Goal: Task Accomplishment & Management: Manage account settings

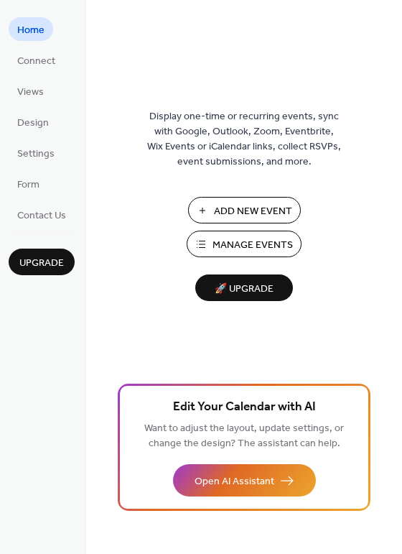
click at [245, 250] on span "Manage Events" at bounding box center [253, 245] width 80 height 15
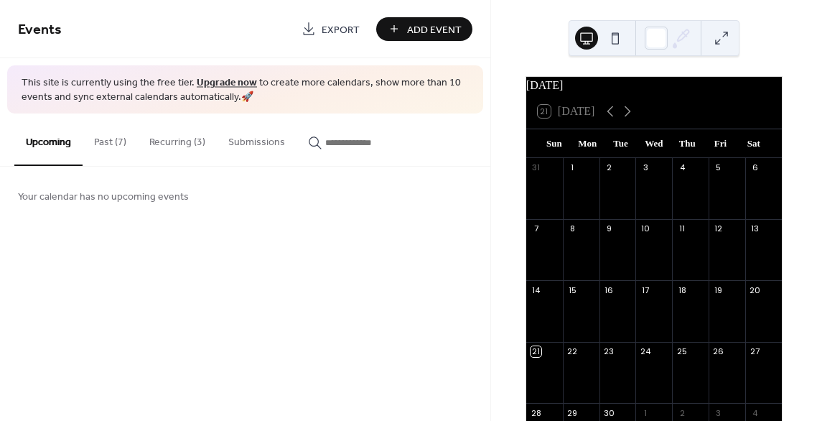
click at [121, 136] on button "Past (7)" at bounding box center [110, 138] width 55 height 51
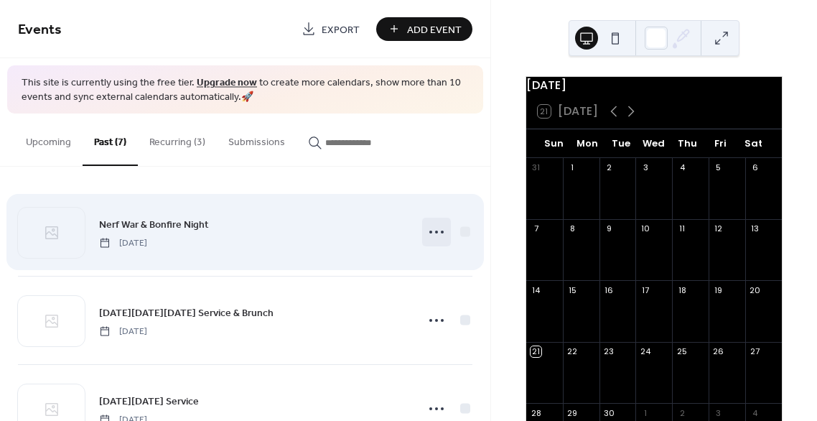
click at [435, 233] on circle at bounding box center [436, 232] width 3 height 3
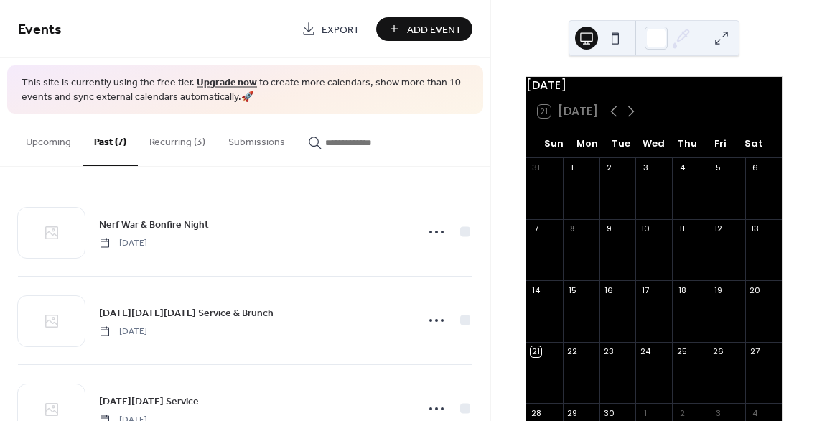
click at [396, 141] on input "button" at bounding box center [368, 142] width 86 height 15
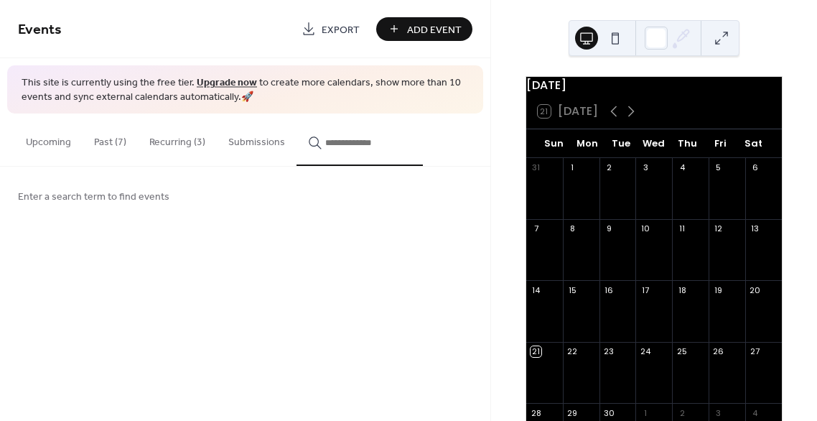
click at [424, 28] on span "Add Event" at bounding box center [434, 29] width 55 height 15
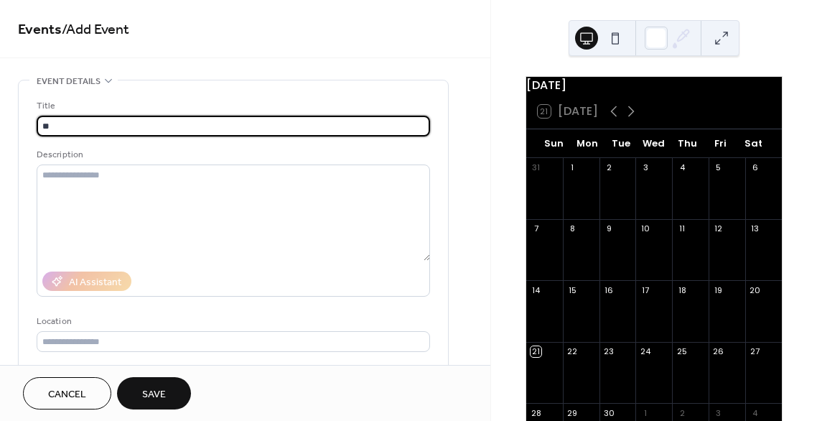
type input "*"
type input "**********"
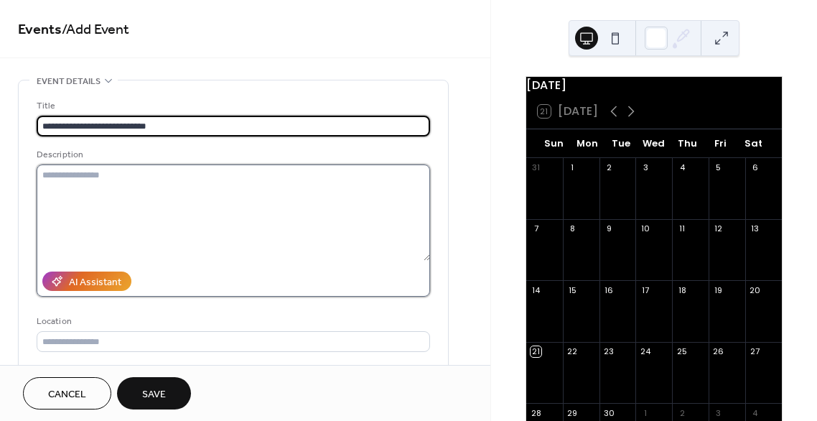
click at [119, 181] on textarea at bounding box center [234, 212] width 394 height 96
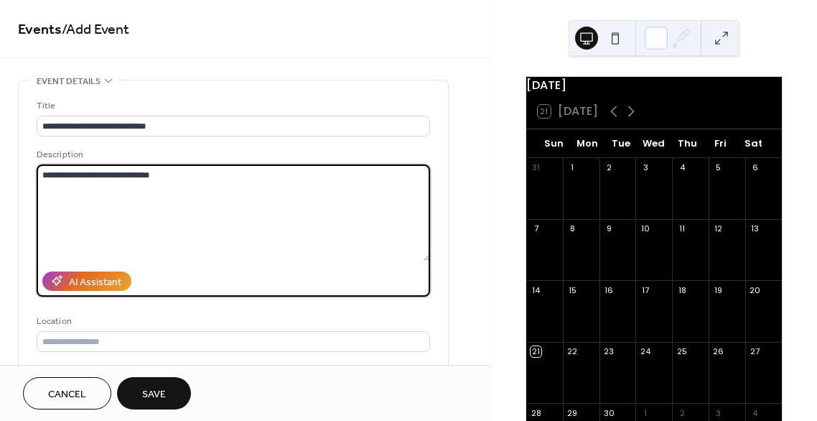
click at [68, 175] on textarea "**********" at bounding box center [234, 212] width 394 height 96
click at [285, 180] on textarea "**********" at bounding box center [234, 212] width 394 height 96
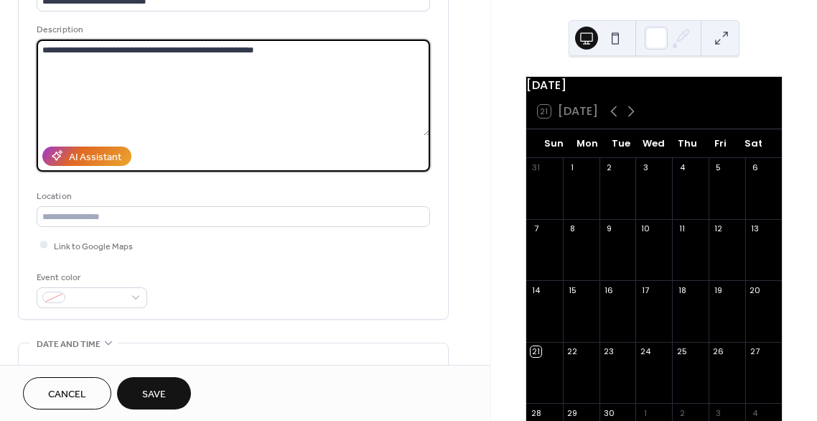
scroll to position [144, 0]
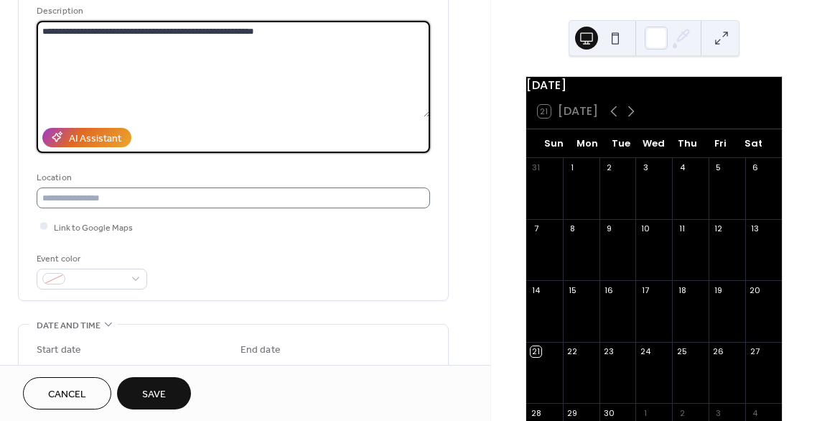
type textarea "**********"
click at [159, 200] on input "text" at bounding box center [234, 197] width 394 height 21
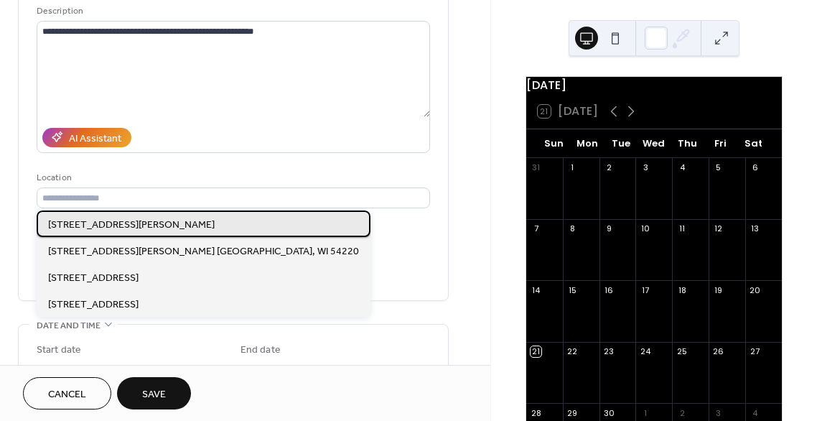
click at [154, 218] on span "3121 Nagle Ave, Manitowoc, WI 54220" at bounding box center [131, 225] width 167 height 15
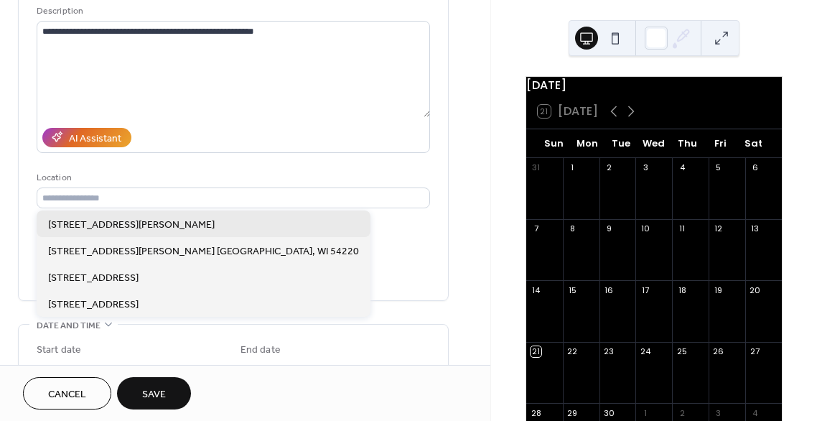
type input "**********"
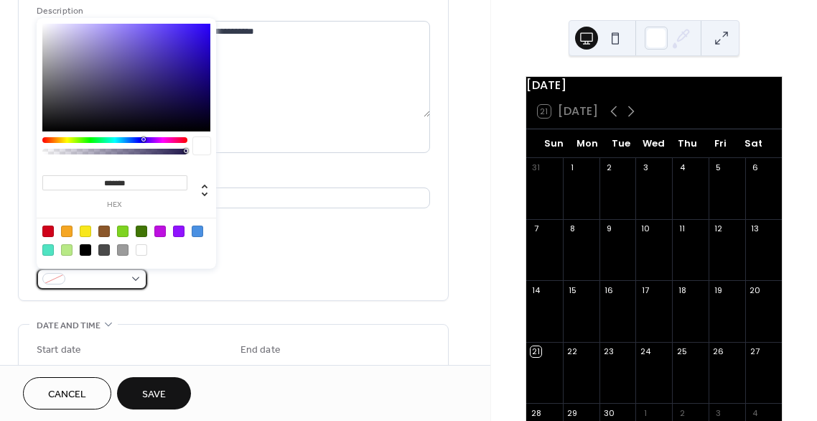
click at [67, 271] on div at bounding box center [92, 279] width 111 height 21
click at [200, 229] on div at bounding box center [197, 231] width 11 height 11
type input "*******"
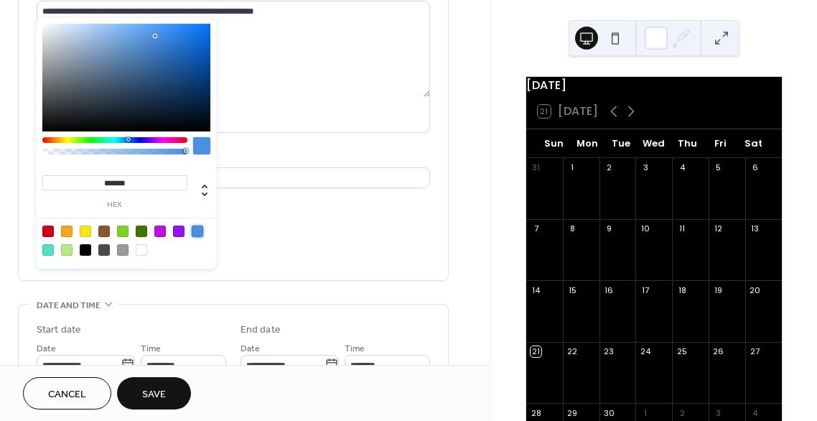
scroll to position [287, 0]
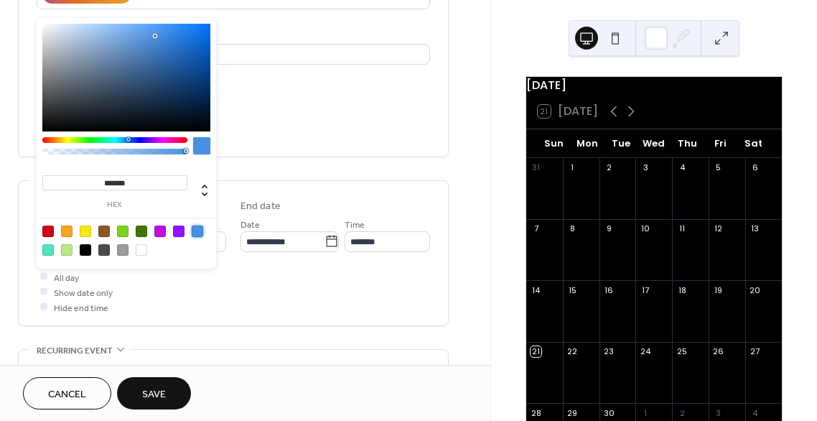
click at [198, 309] on div "All day Show date only Hide end time" at bounding box center [234, 291] width 394 height 45
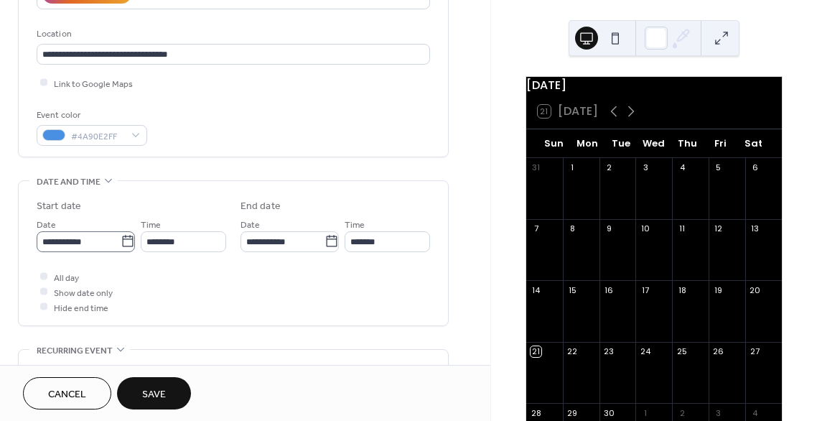
click at [127, 243] on icon at bounding box center [128, 241] width 14 height 14
click at [121, 243] on input "**********" at bounding box center [79, 241] width 84 height 21
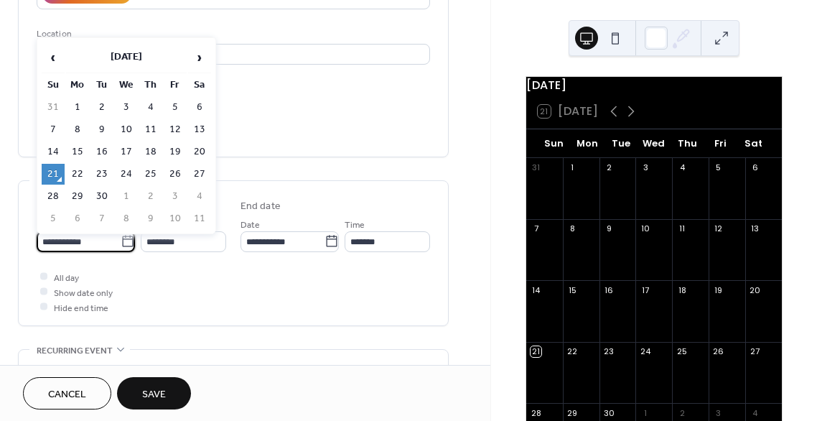
click at [127, 243] on icon at bounding box center [128, 241] width 14 height 14
click at [121, 243] on input "**********" at bounding box center [79, 241] width 84 height 21
click at [268, 176] on div "**********" at bounding box center [233, 224] width 431 height 865
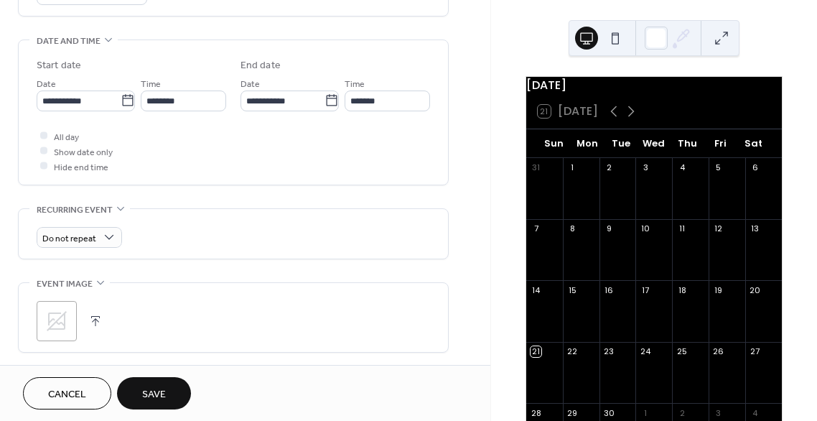
scroll to position [431, 0]
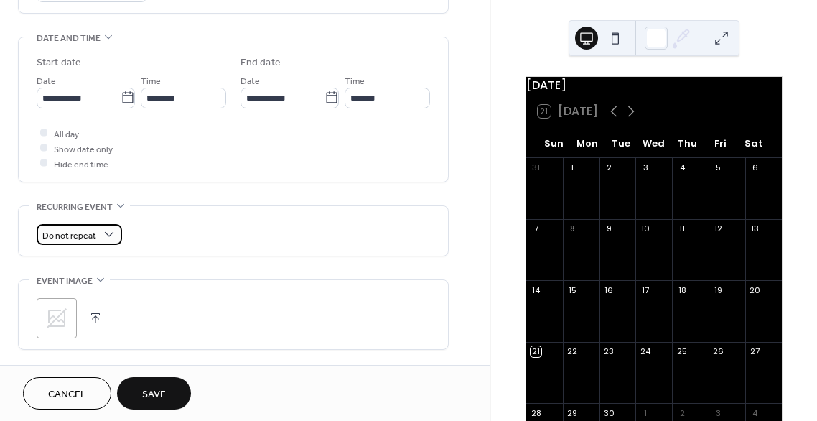
click at [116, 241] on div "Do not repeat" at bounding box center [79, 234] width 85 height 21
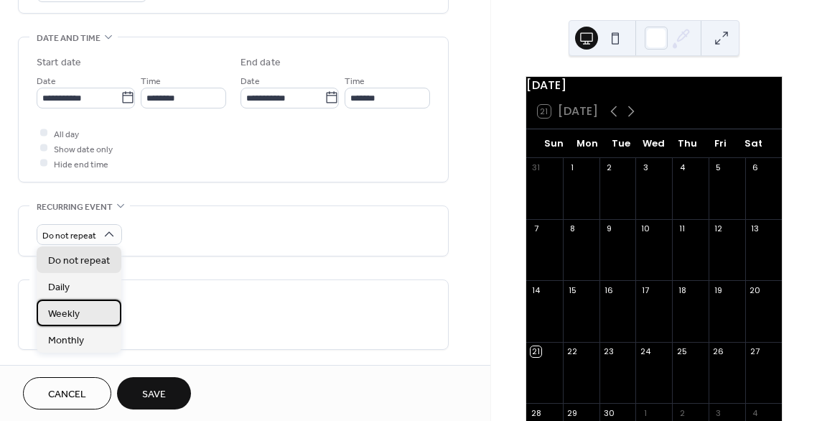
click at [83, 313] on div "Weekly" at bounding box center [79, 312] width 85 height 27
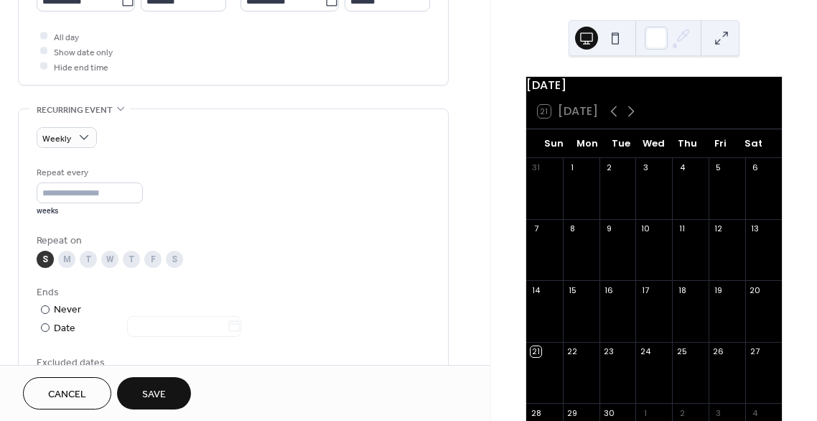
scroll to position [575, 0]
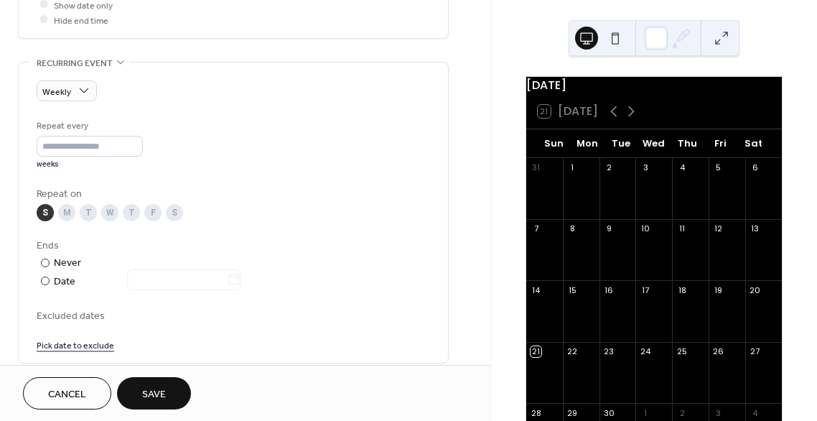
click at [136, 210] on div "T" at bounding box center [131, 212] width 17 height 17
click at [50, 206] on div "S" at bounding box center [45, 212] width 17 height 17
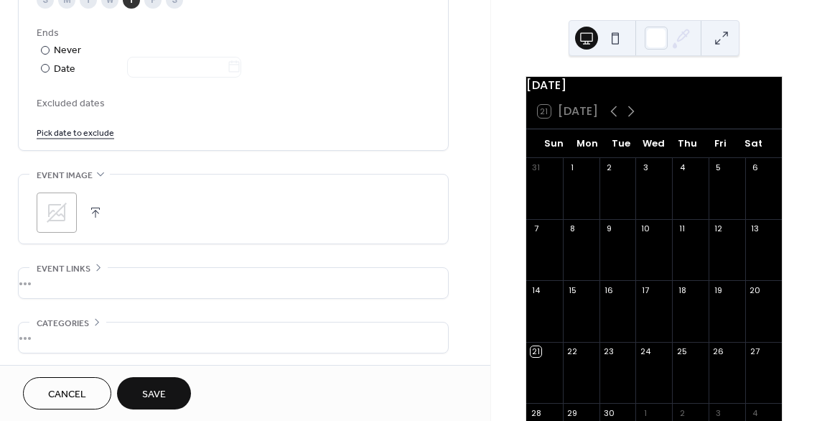
scroll to position [790, 0]
click at [65, 209] on icon at bounding box center [57, 210] width 20 height 20
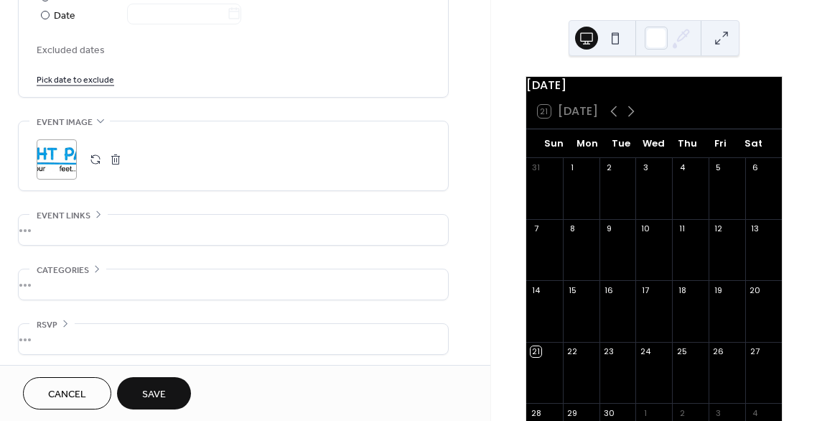
scroll to position [842, 0]
click at [68, 276] on div "•••" at bounding box center [233, 282] width 429 height 30
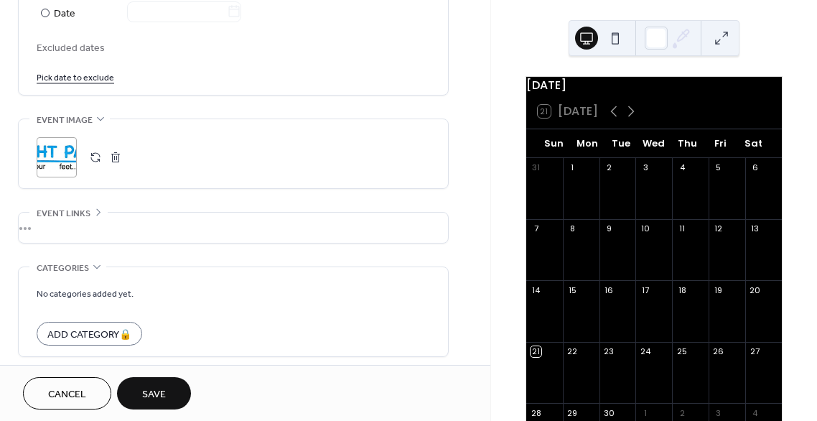
click at [68, 276] on div "No categories added yet. Add Category 🔒" at bounding box center [234, 311] width 394 height 89
click at [96, 267] on icon at bounding box center [96, 266] width 11 height 11
click at [69, 318] on icon at bounding box center [65, 321] width 11 height 11
click at [95, 213] on div "•••" at bounding box center [233, 228] width 429 height 30
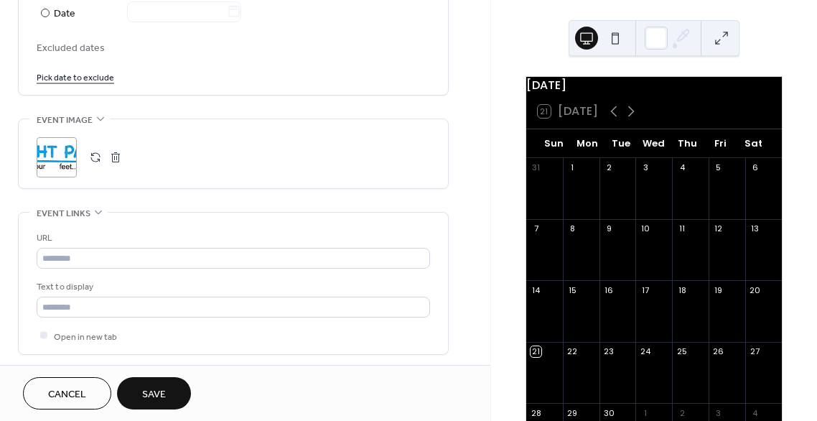
click at [95, 213] on div "•••" at bounding box center [233, 213] width 429 height 1
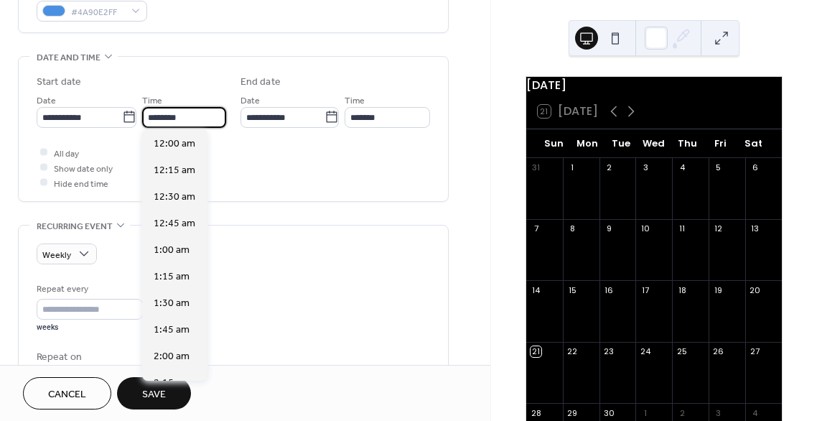
scroll to position [1275, 0]
drag, startPoint x: 191, startPoint y: 117, endPoint x: 136, endPoint y: 120, distance: 54.7
click at [136, 120] on div "**********" at bounding box center [132, 110] width 190 height 36
click at [43, 149] on div at bounding box center [43, 152] width 7 height 7
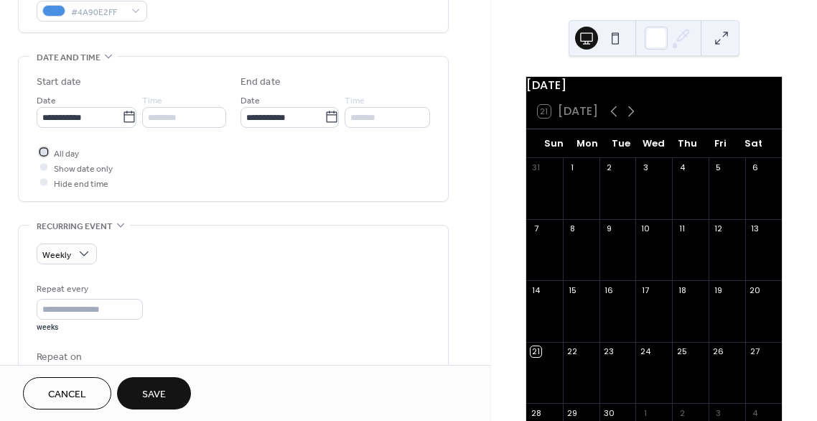
scroll to position [0, 0]
click at [44, 179] on div at bounding box center [43, 182] width 7 height 7
click at [44, 152] on icon at bounding box center [44, 152] width 4 height 4
click at [42, 180] on div at bounding box center [43, 182] width 7 height 7
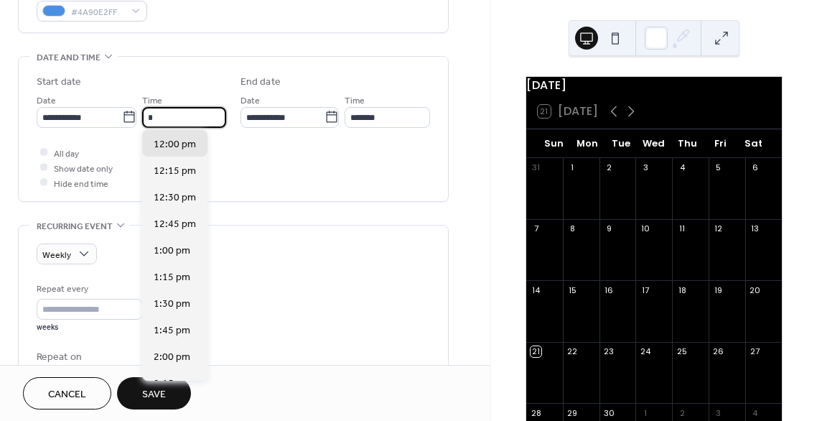
scroll to position [637, 0]
click at [124, 115] on icon at bounding box center [129, 117] width 14 height 14
click at [122, 115] on input "**********" at bounding box center [79, 117] width 85 height 21
type input "*******"
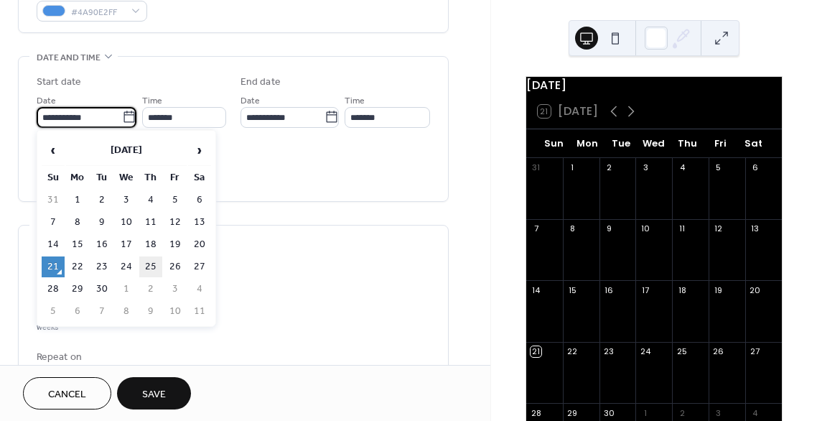
click at [154, 259] on td "25" at bounding box center [150, 266] width 23 height 21
type input "**********"
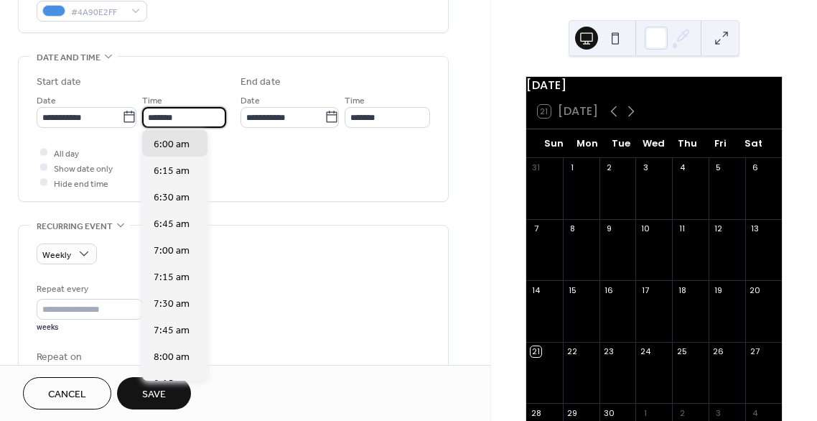
drag, startPoint x: 176, startPoint y: 121, endPoint x: 168, endPoint y: 119, distance: 8.2
click at [168, 119] on input "*******" at bounding box center [184, 117] width 84 height 21
type input "*******"
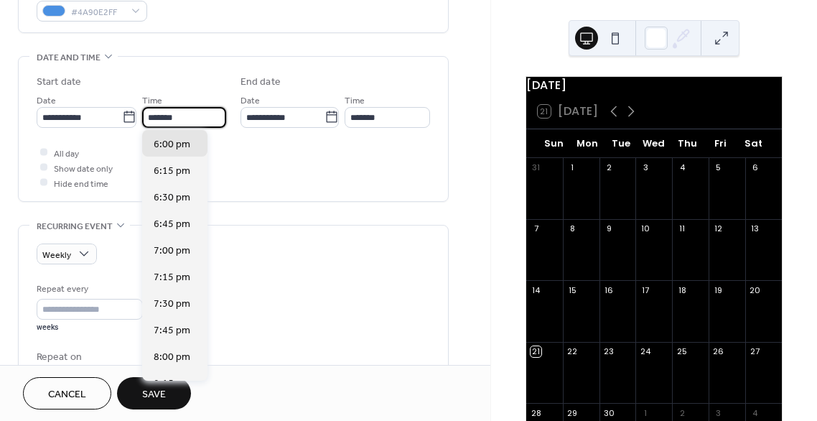
click at [264, 151] on div "All day Show date only Hide end time" at bounding box center [234, 167] width 394 height 45
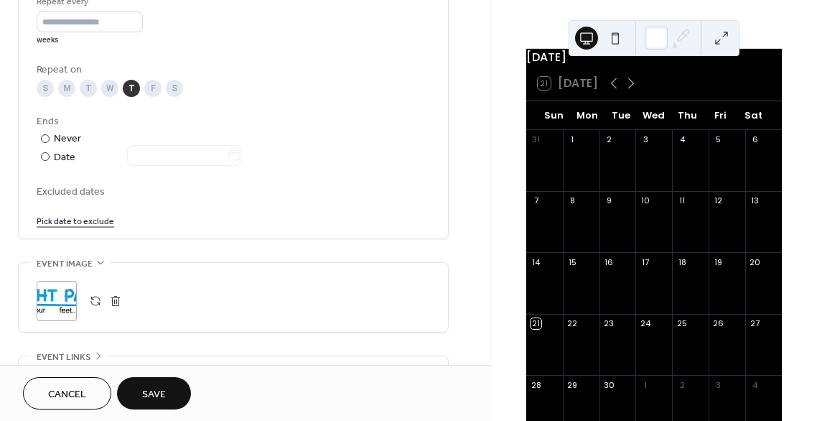
scroll to position [0, 0]
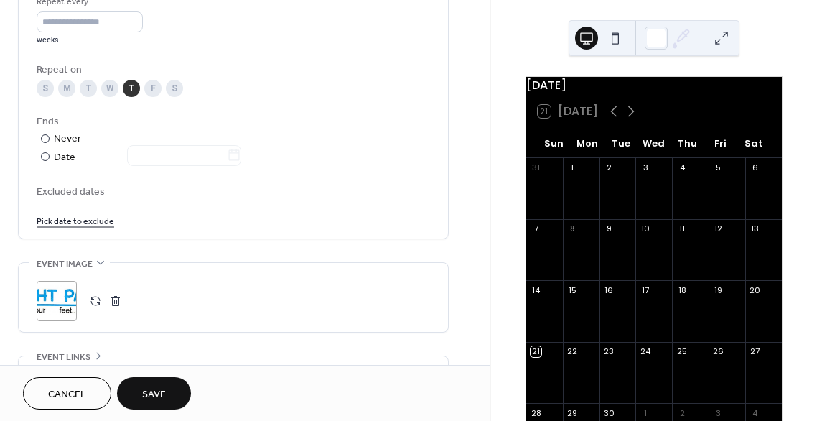
click at [615, 39] on button at bounding box center [615, 38] width 23 height 23
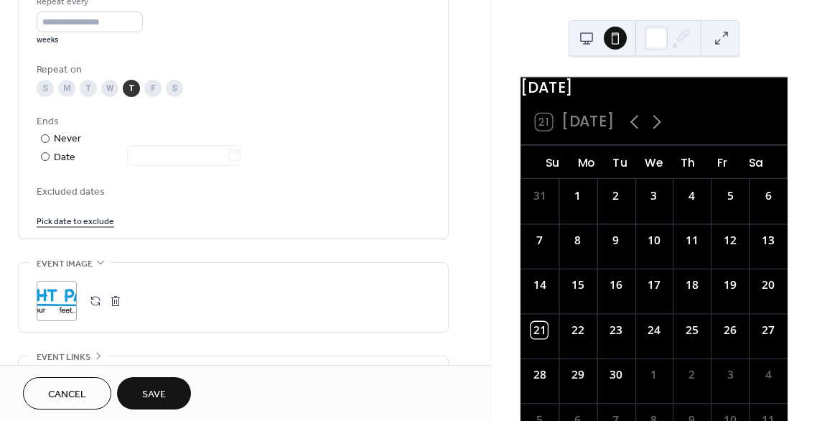
click at [592, 37] on button at bounding box center [586, 38] width 23 height 23
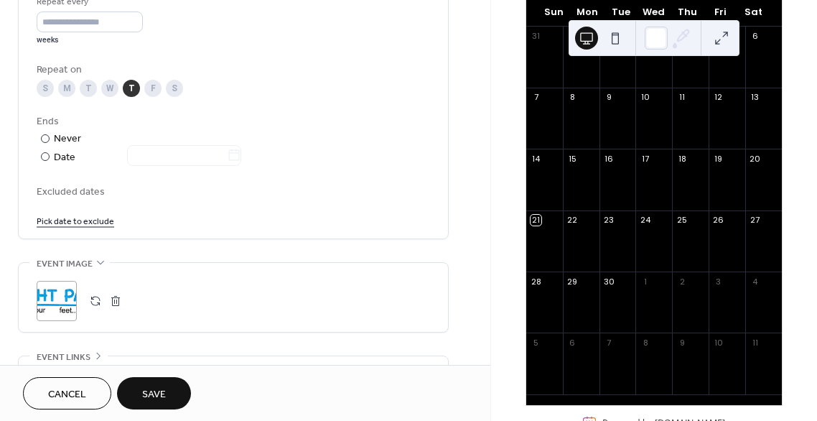
scroll to position [144, 0]
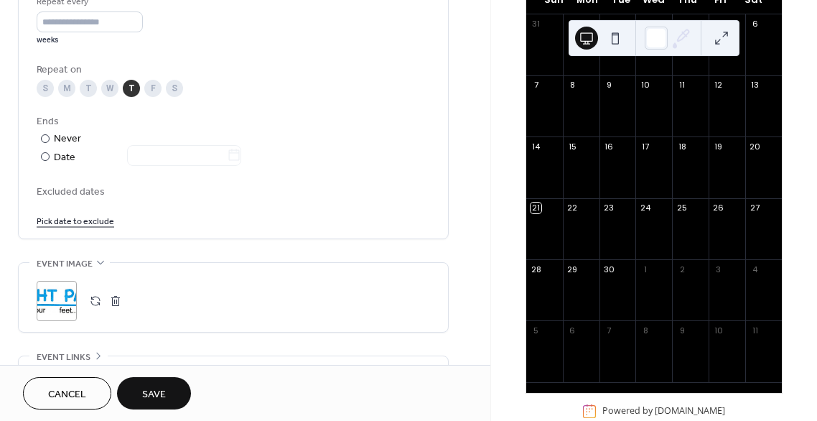
click at [137, 395] on button "Save" at bounding box center [154, 393] width 74 height 32
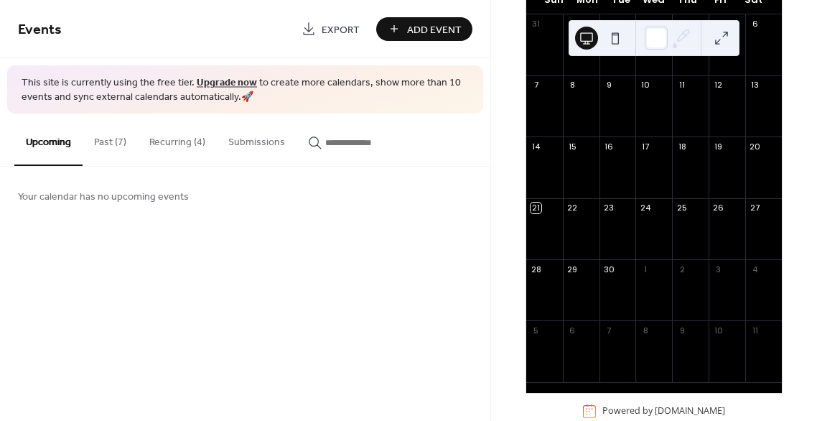
click at [235, 80] on link "Upgrade now" at bounding box center [227, 82] width 60 height 19
click at [110, 146] on button "Past (7)" at bounding box center [110, 138] width 55 height 51
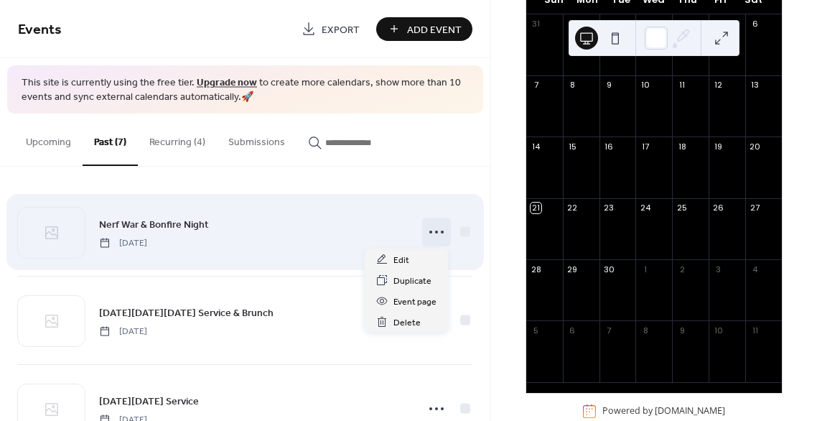
click at [436, 231] on icon at bounding box center [436, 231] width 23 height 23
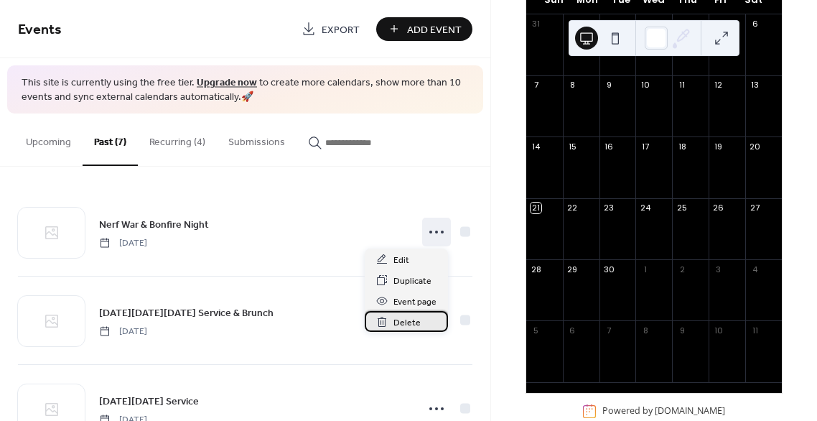
click at [416, 322] on span "Delete" at bounding box center [407, 322] width 27 height 15
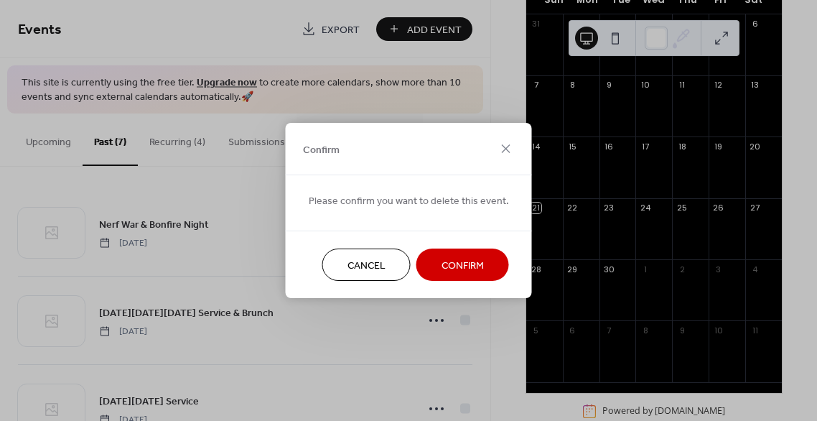
click at [427, 267] on button "Confirm" at bounding box center [463, 264] width 93 height 32
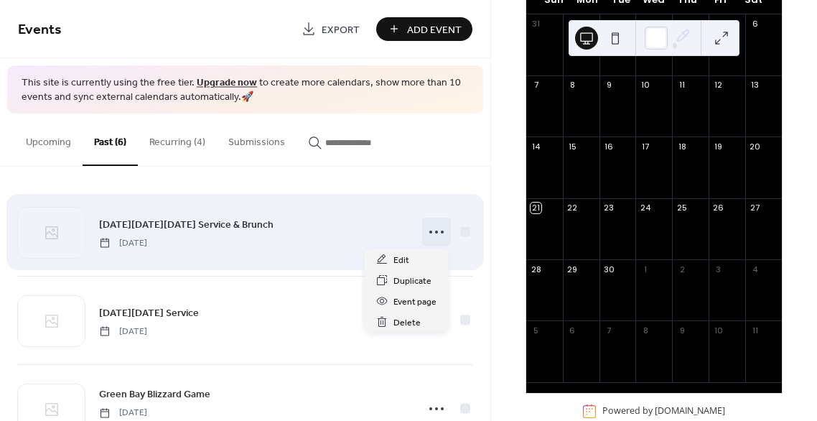
click at [437, 224] on icon at bounding box center [436, 231] width 23 height 23
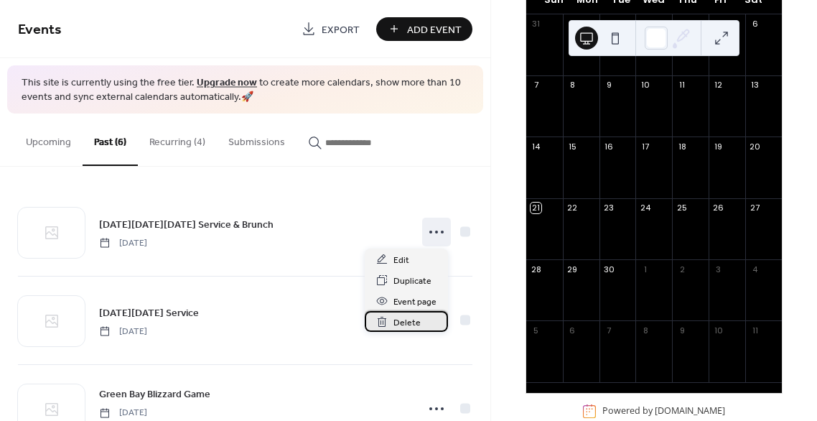
click at [412, 317] on span "Delete" at bounding box center [407, 322] width 27 height 15
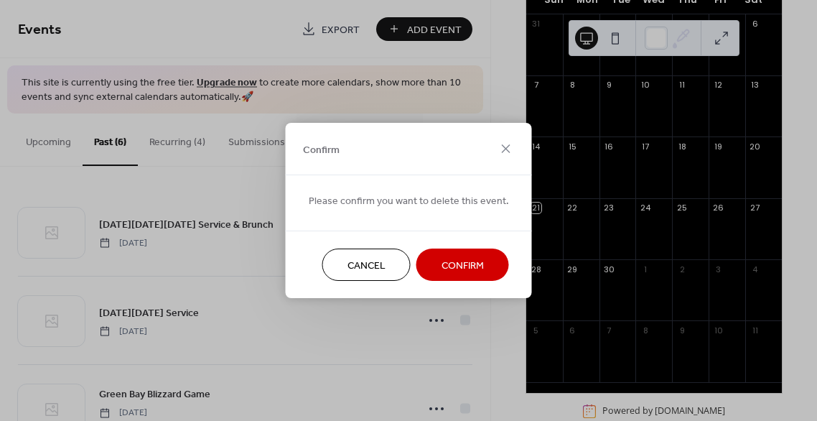
click at [432, 269] on button "Confirm" at bounding box center [463, 264] width 93 height 32
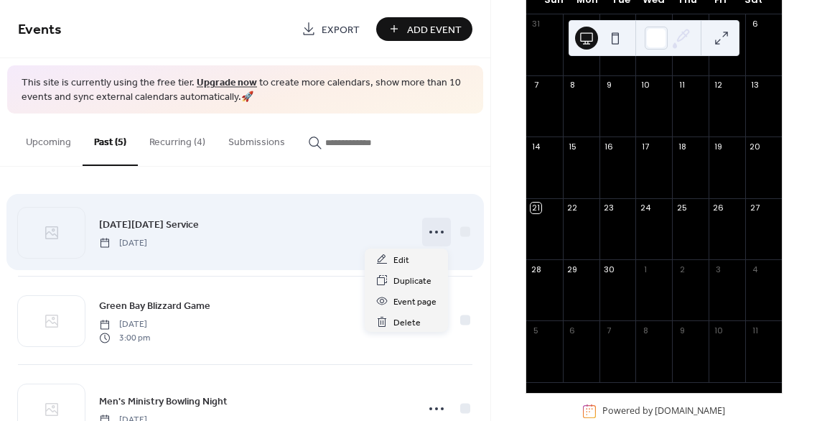
click at [430, 228] on icon at bounding box center [436, 231] width 23 height 23
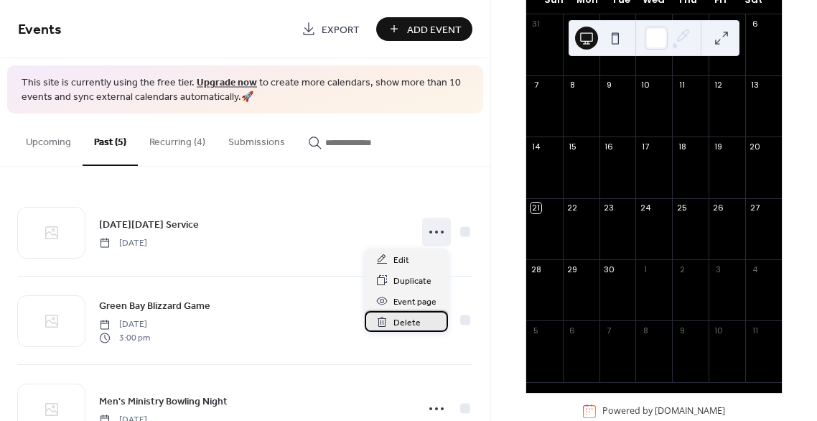
click at [412, 319] on span "Delete" at bounding box center [407, 322] width 27 height 15
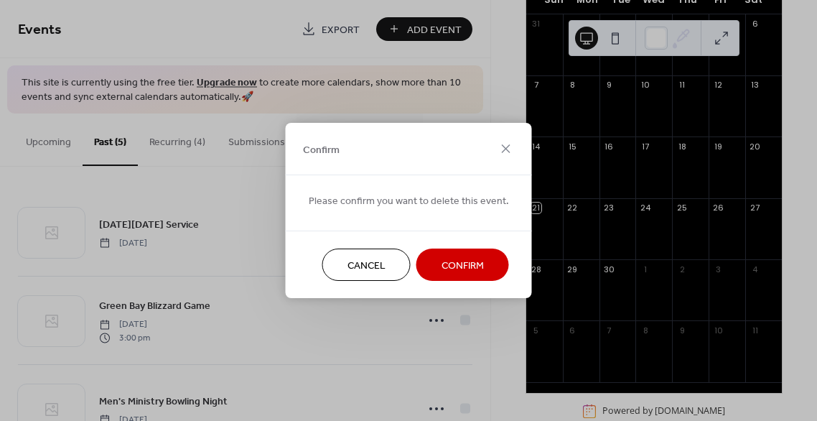
click at [442, 269] on span "Confirm" at bounding box center [463, 266] width 42 height 15
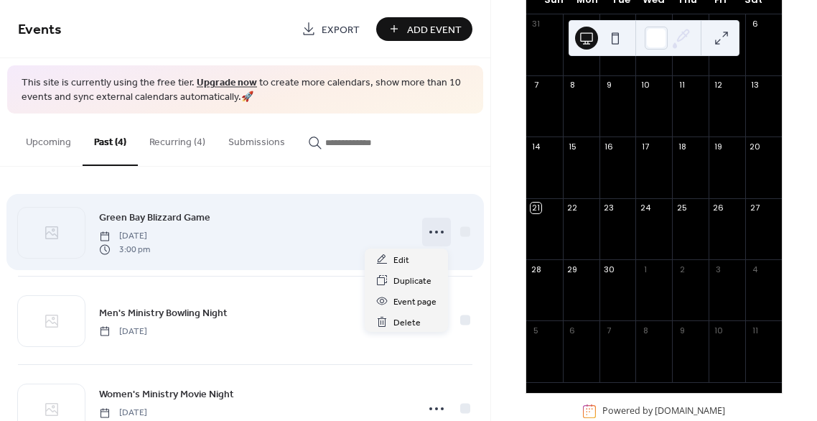
click at [431, 228] on icon at bounding box center [436, 231] width 23 height 23
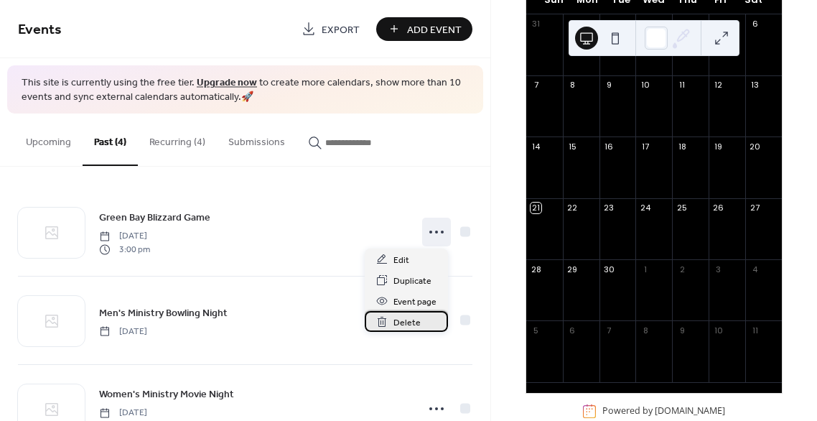
click at [409, 315] on span "Delete" at bounding box center [407, 322] width 27 height 15
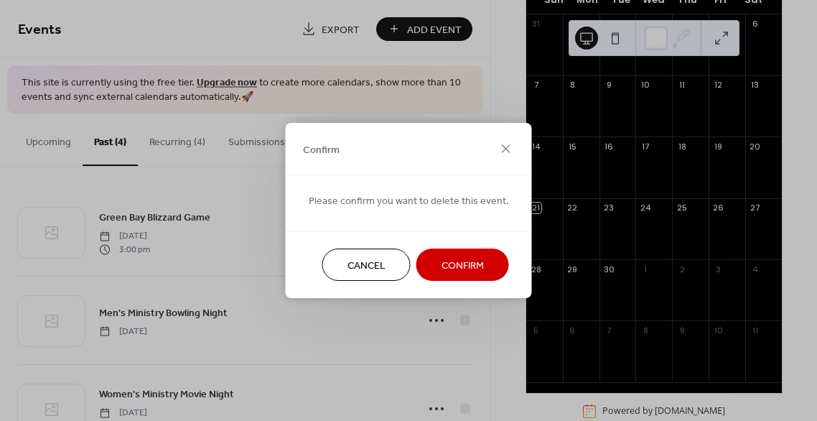
click at [429, 264] on button "Confirm" at bounding box center [463, 264] width 93 height 32
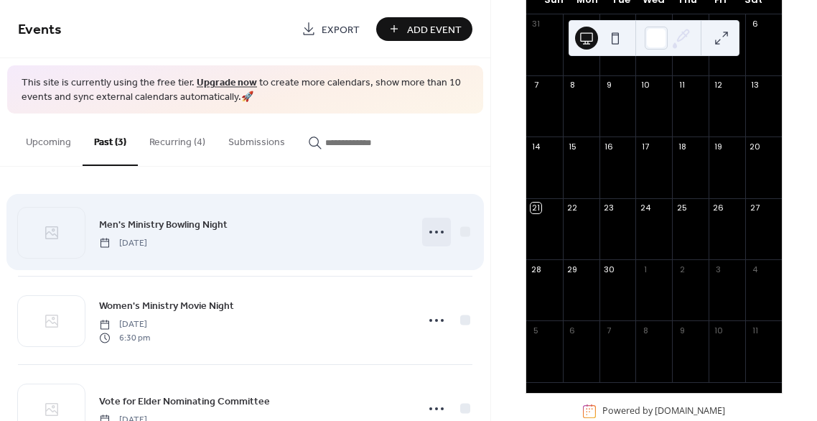
click at [432, 229] on icon at bounding box center [436, 231] width 23 height 23
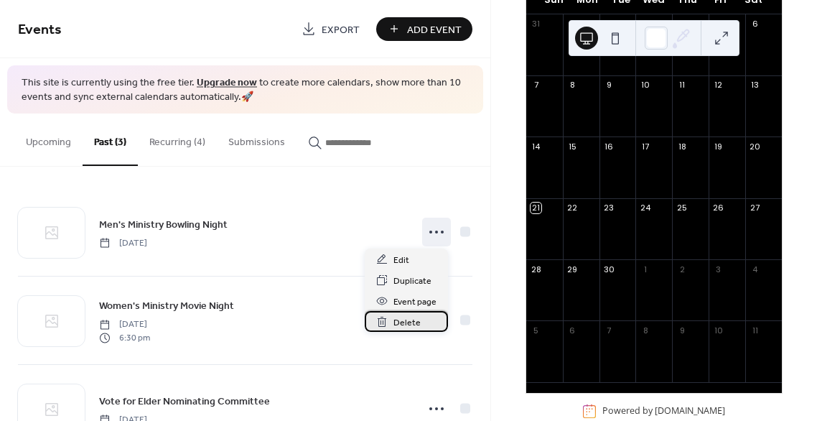
click at [417, 318] on span "Delete" at bounding box center [407, 322] width 27 height 15
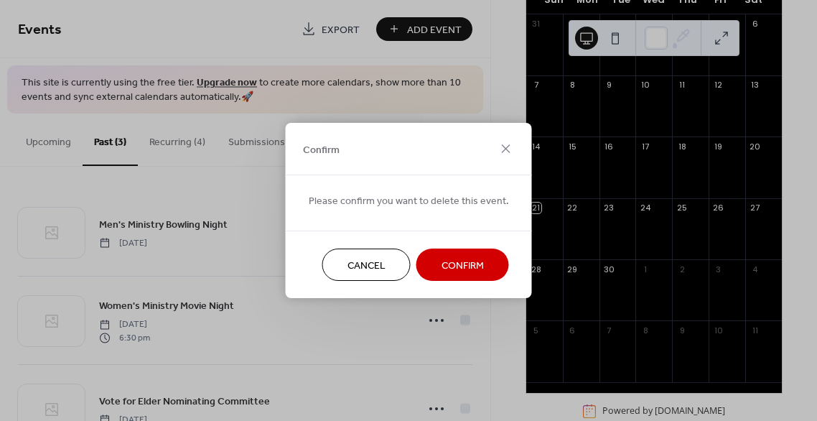
click at [445, 265] on span "Confirm" at bounding box center [463, 266] width 42 height 15
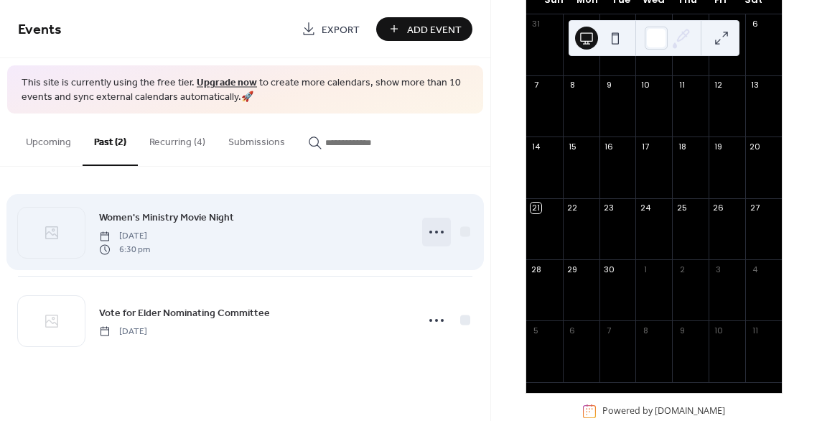
click at [438, 230] on icon at bounding box center [436, 231] width 23 height 23
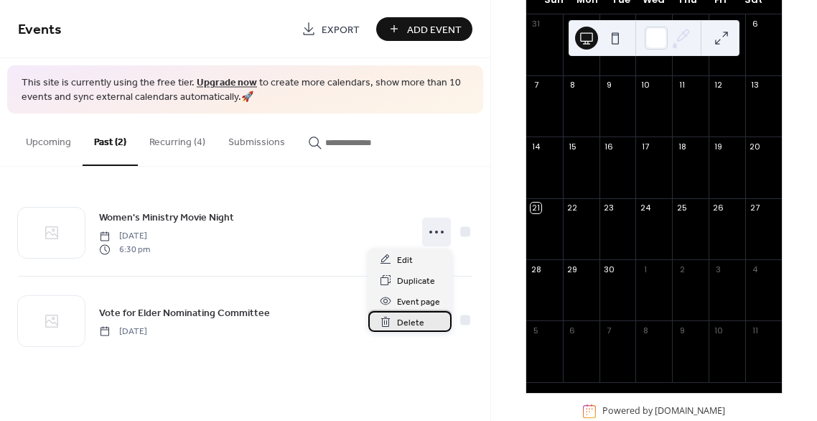
click at [419, 324] on span "Delete" at bounding box center [410, 322] width 27 height 15
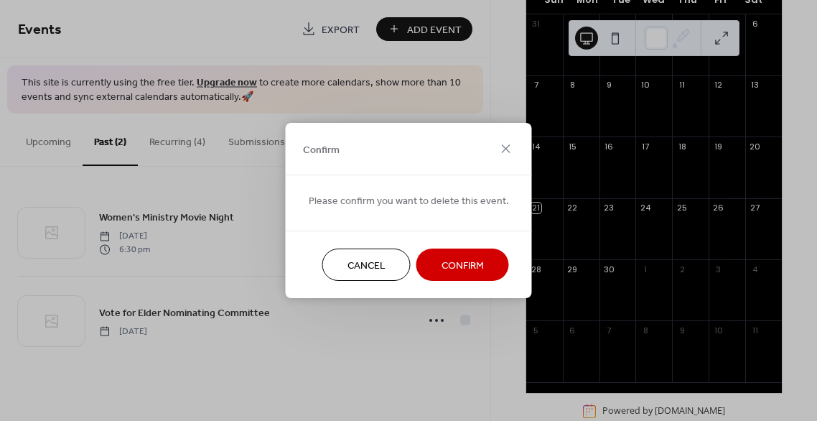
click at [449, 271] on span "Confirm" at bounding box center [463, 266] width 42 height 15
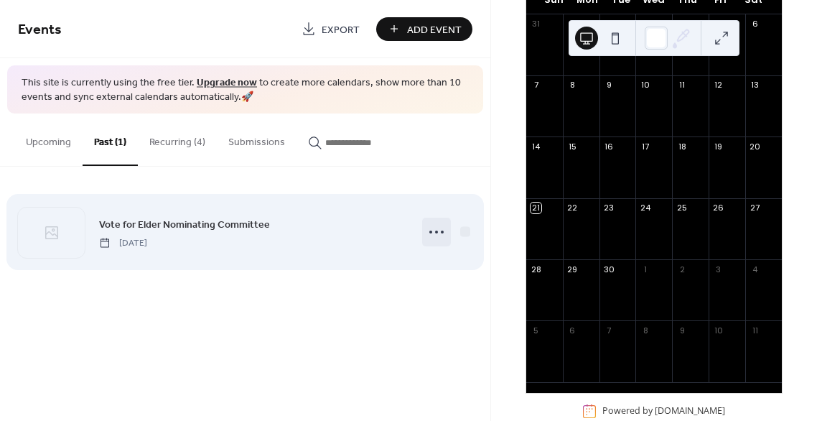
click at [440, 233] on icon at bounding box center [436, 231] width 23 height 23
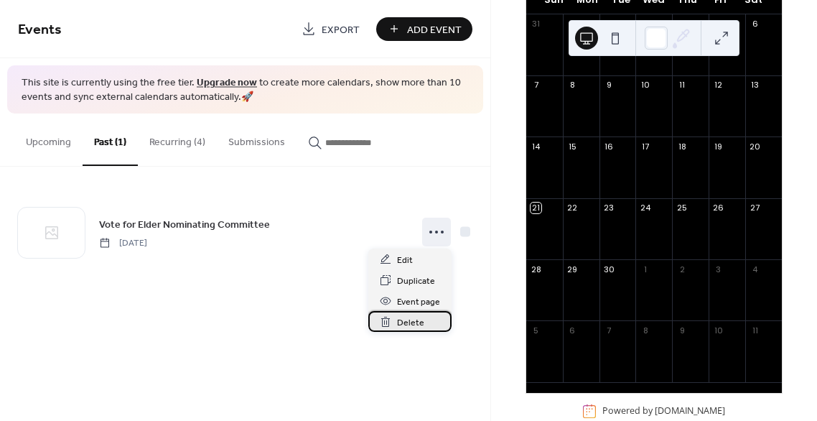
click at [422, 320] on div "Delete" at bounding box center [409, 321] width 83 height 21
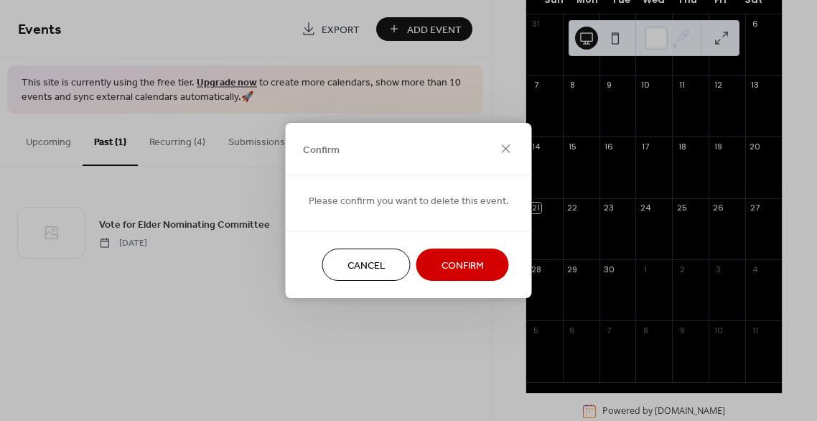
click at [435, 264] on button "Confirm" at bounding box center [463, 264] width 93 height 32
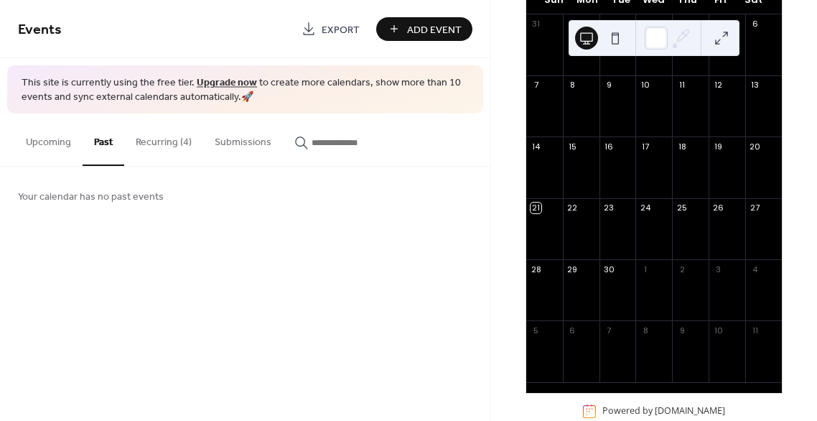
click at [169, 143] on button "Recurring (4)" at bounding box center [163, 138] width 79 height 51
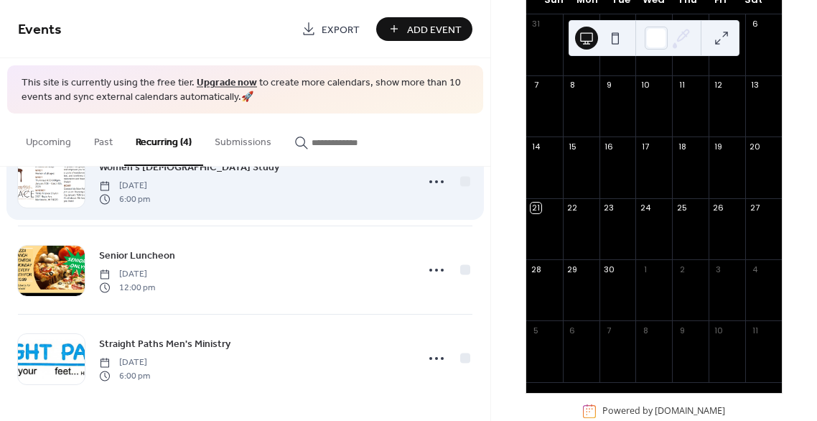
scroll to position [139, 0]
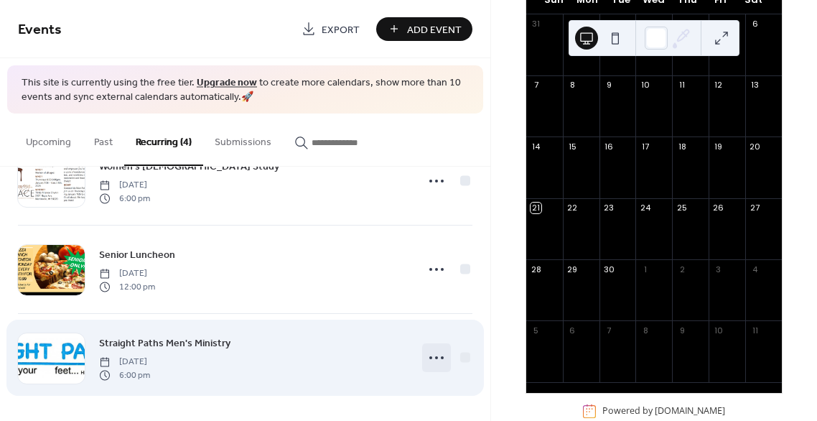
click at [434, 356] on icon at bounding box center [436, 357] width 23 height 23
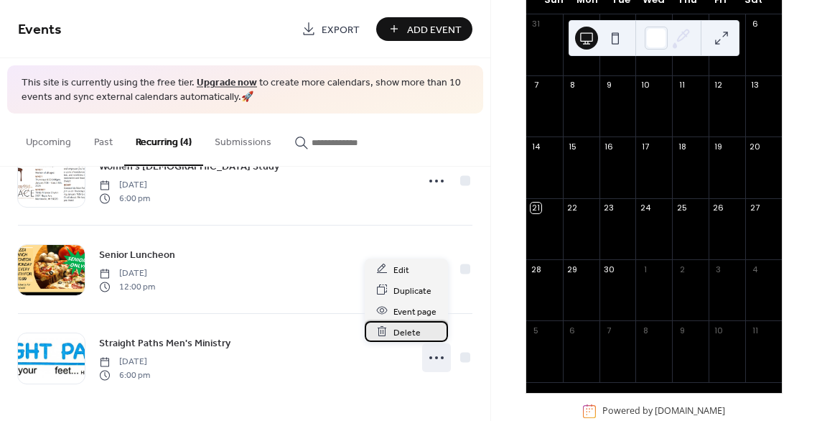
click at [401, 333] on span "Delete" at bounding box center [407, 332] width 27 height 15
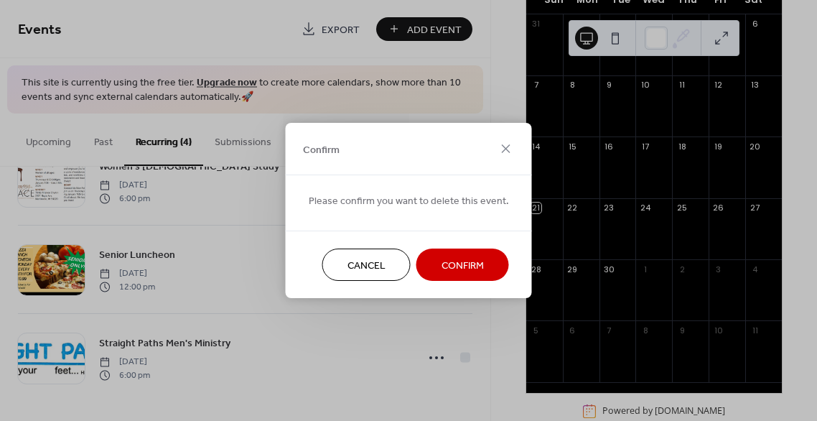
click at [460, 274] on span "Confirm" at bounding box center [463, 266] width 42 height 15
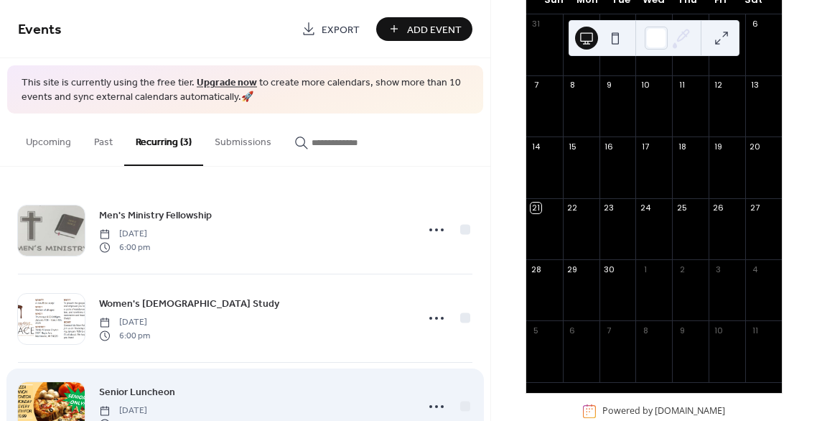
scroll to position [0, 0]
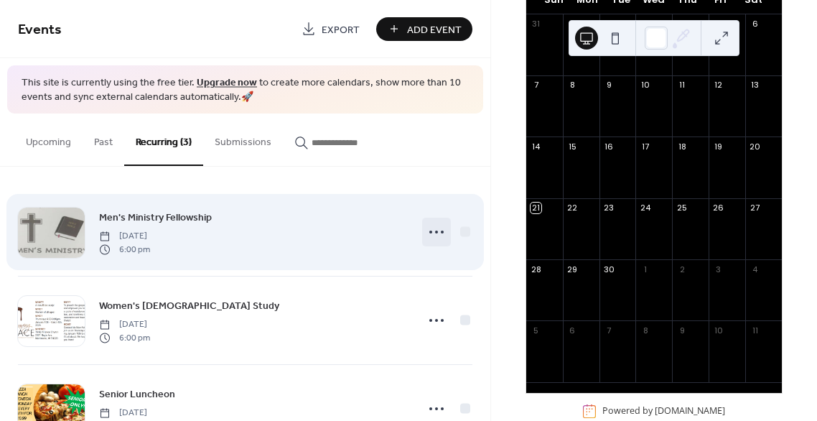
click at [429, 231] on circle at bounding box center [430, 232] width 3 height 3
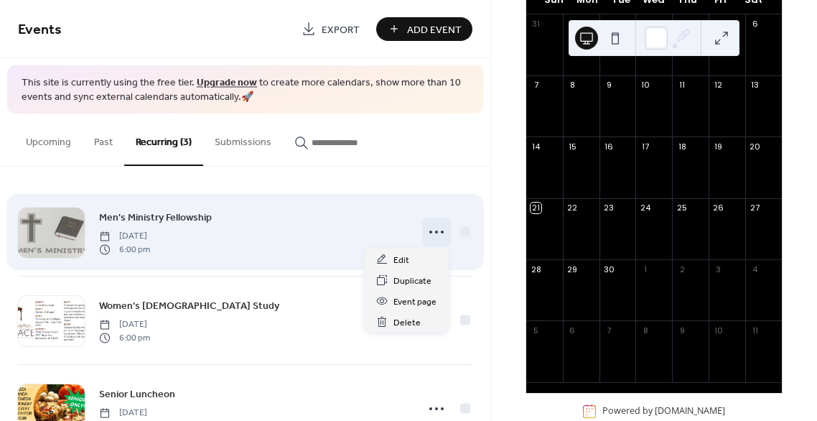
click at [429, 231] on circle at bounding box center [430, 232] width 3 height 3
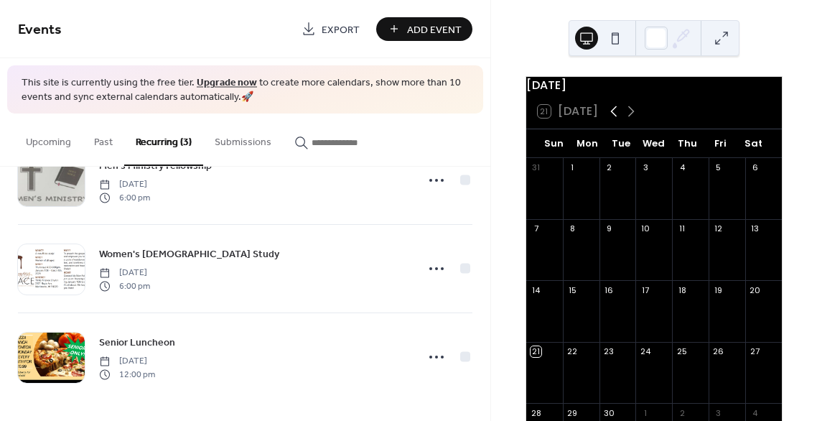
click at [611, 119] on icon at bounding box center [613, 111] width 17 height 17
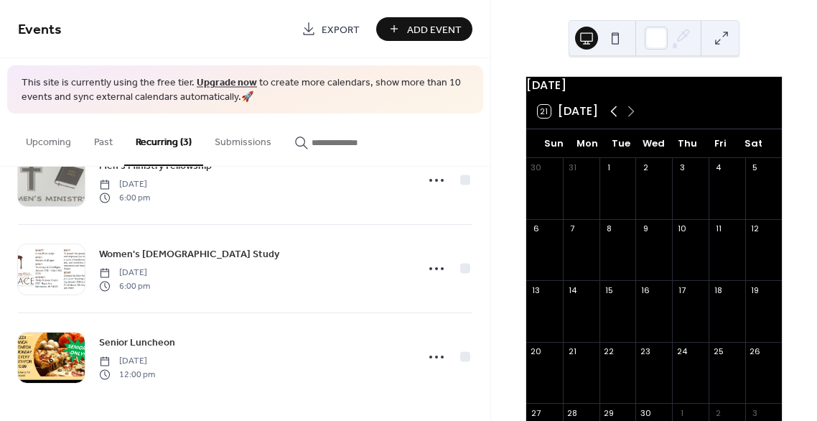
click at [611, 119] on icon at bounding box center [613, 111] width 17 height 17
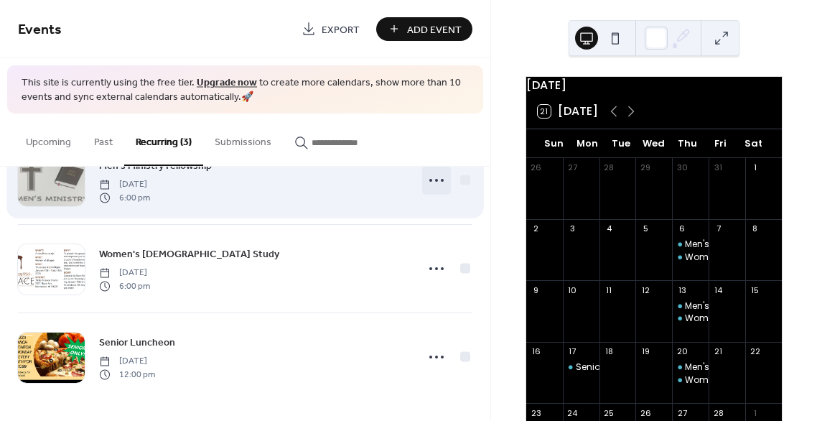
click at [438, 184] on icon at bounding box center [436, 180] width 23 height 23
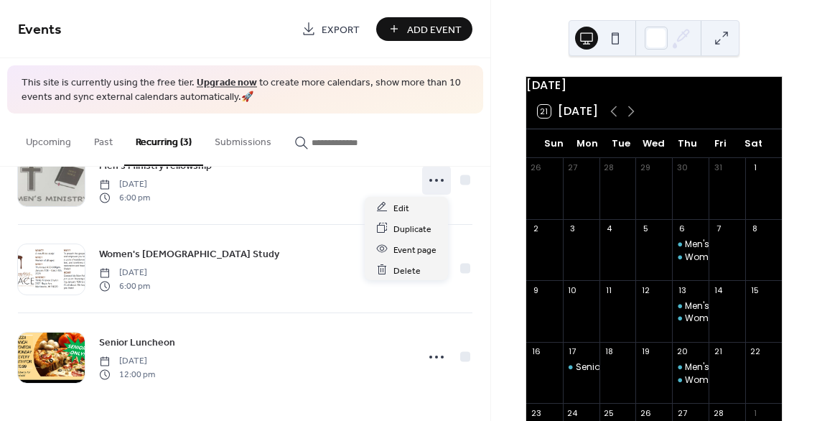
click at [419, 145] on div "Upcoming Past Recurring (3) Submissions" at bounding box center [245, 139] width 491 height 53
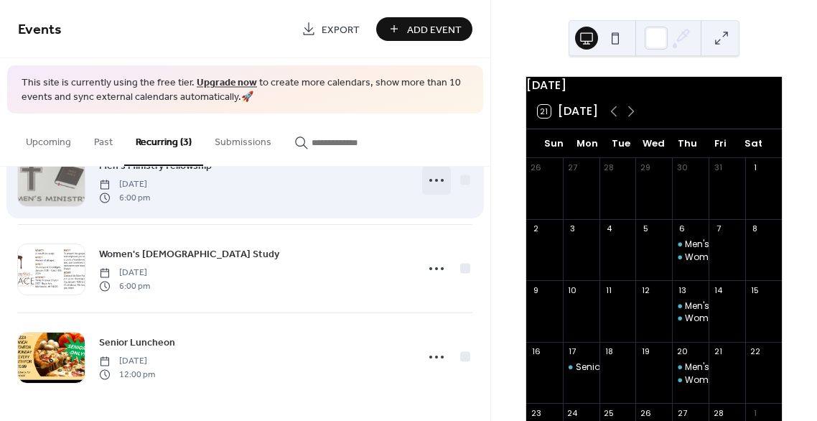
click at [432, 177] on icon at bounding box center [436, 180] width 23 height 23
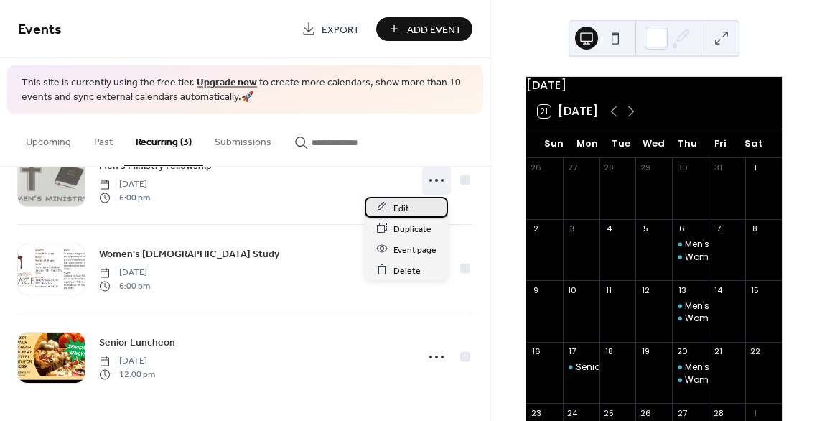
click at [407, 205] on span "Edit" at bounding box center [402, 207] width 16 height 15
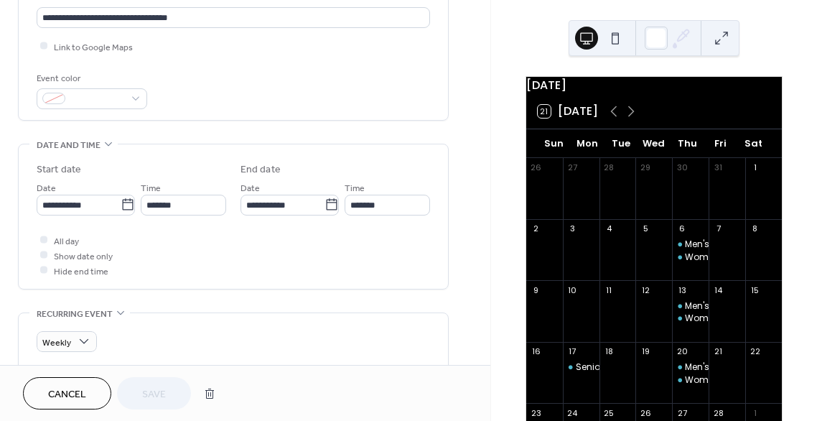
scroll to position [340, 0]
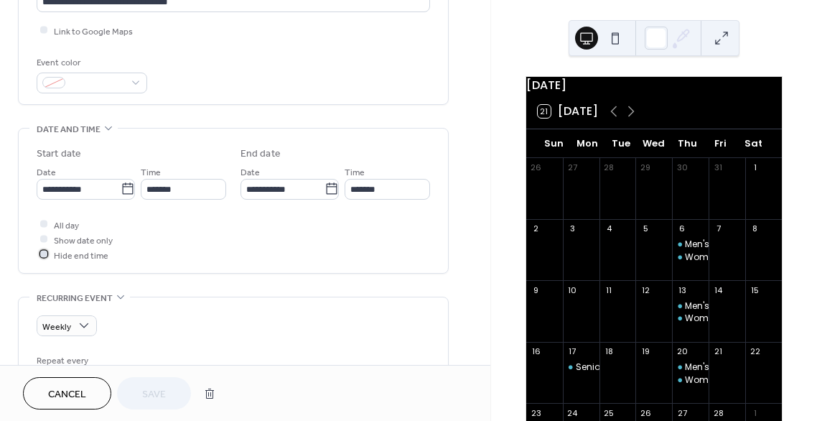
click at [45, 251] on div at bounding box center [43, 254] width 7 height 7
click at [122, 192] on icon at bounding box center [127, 188] width 11 height 11
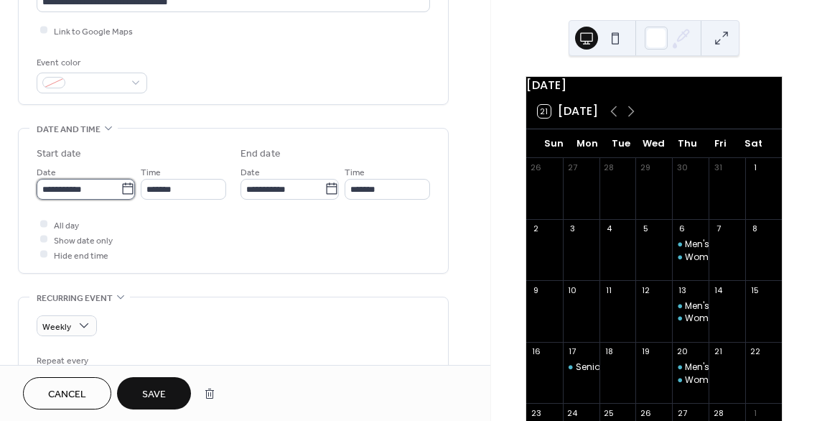
click at [121, 192] on input "**********" at bounding box center [79, 189] width 84 height 21
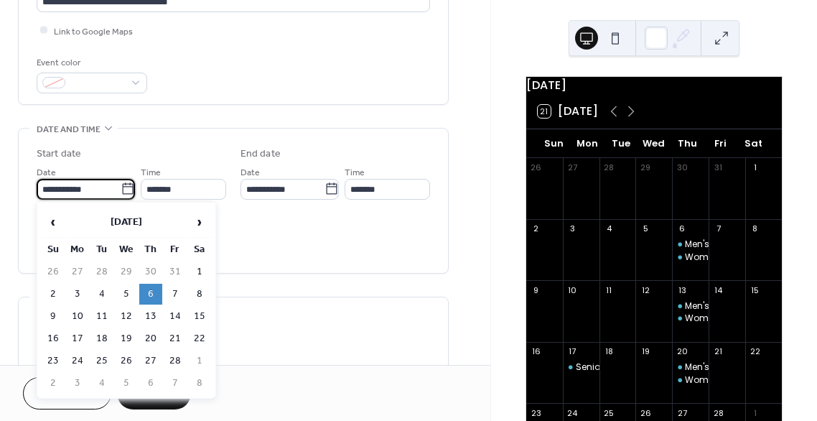
click at [122, 192] on icon at bounding box center [127, 188] width 11 height 11
click at [121, 192] on input "**********" at bounding box center [79, 189] width 84 height 21
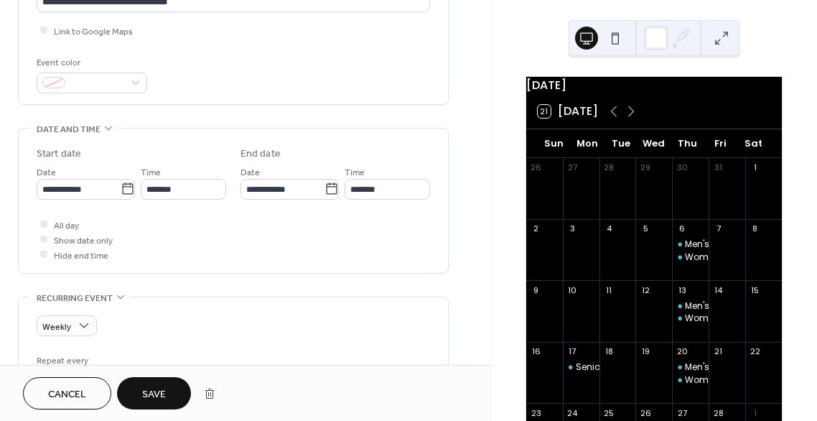
click at [167, 152] on label "Start date" at bounding box center [132, 154] width 190 height 15
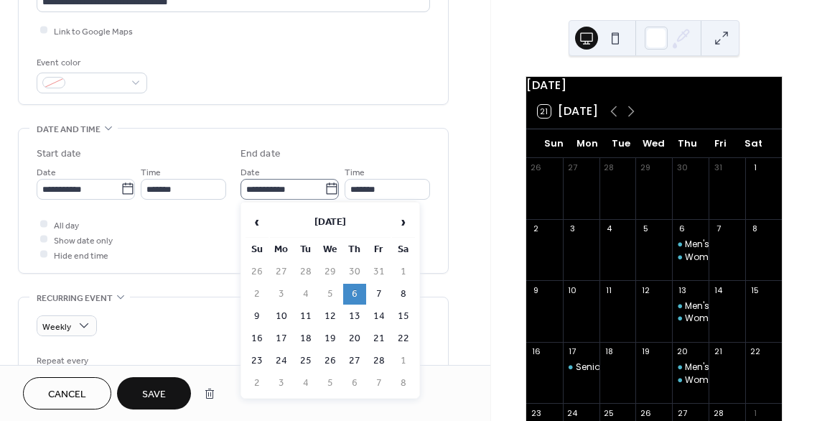
click at [329, 186] on icon at bounding box center [332, 189] width 14 height 14
click at [325, 186] on input "**********" at bounding box center [283, 189] width 84 height 21
click at [292, 187] on input "**********" at bounding box center [283, 189] width 84 height 21
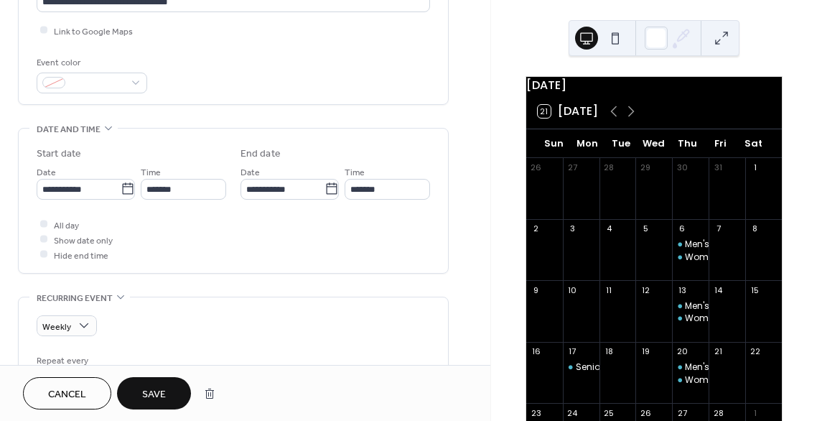
click at [343, 245] on div "All day Show date only Hide end time" at bounding box center [234, 239] width 394 height 45
click at [163, 398] on span "Save" at bounding box center [154, 394] width 24 height 15
type input "**********"
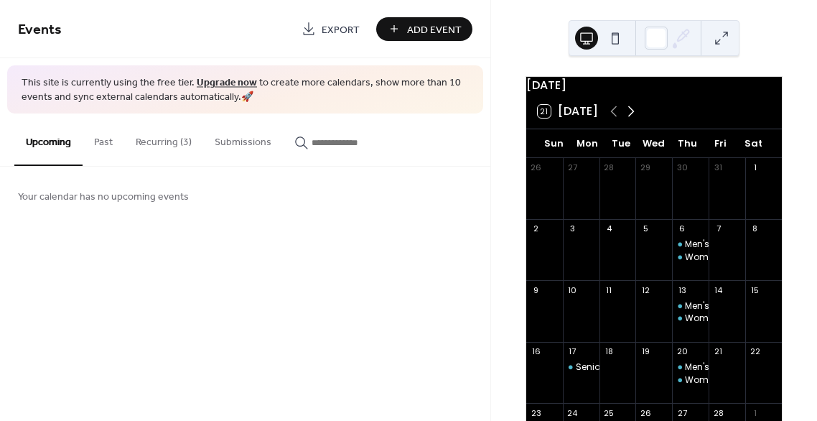
click at [633, 120] on icon at bounding box center [631, 111] width 17 height 17
click at [633, 119] on icon at bounding box center [631, 111] width 17 height 17
click at [615, 114] on icon at bounding box center [613, 111] width 17 height 17
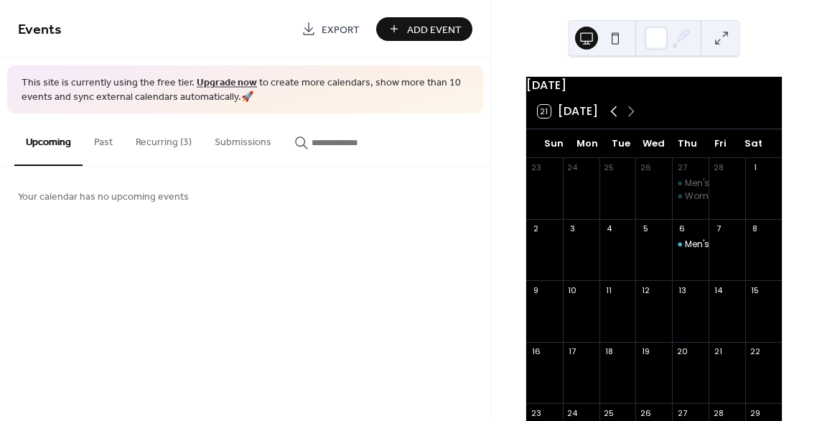
click at [615, 114] on icon at bounding box center [613, 111] width 17 height 17
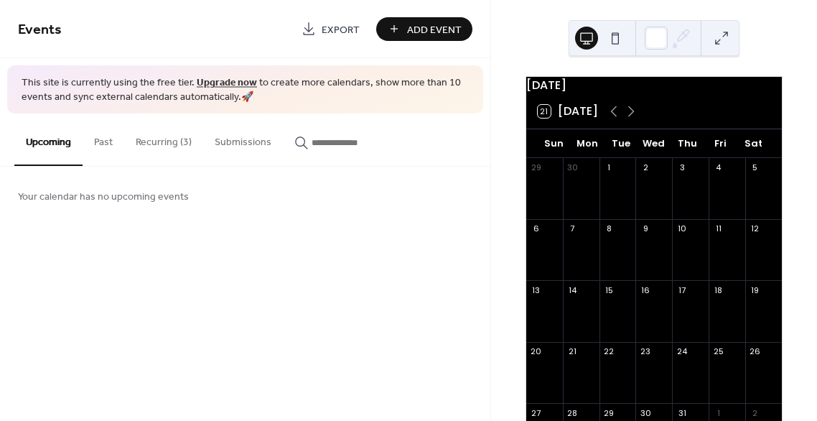
click at [159, 147] on button "Recurring (3)" at bounding box center [163, 138] width 79 height 51
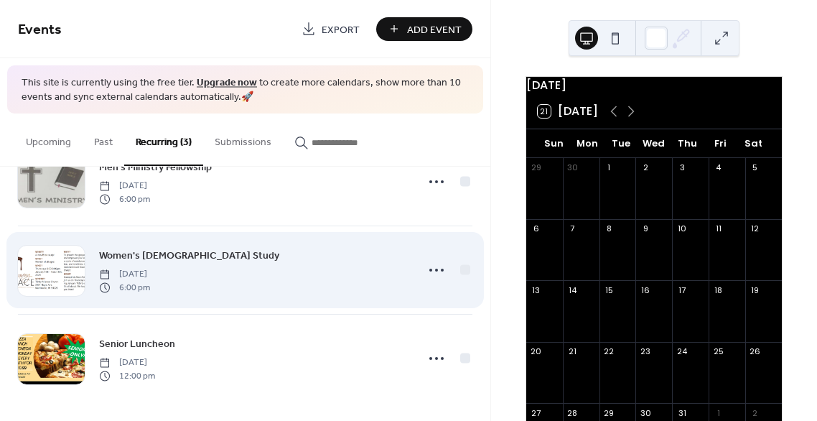
scroll to position [52, 0]
click at [266, 269] on div "Women's Bible Study Thursday, February 6, 2025 6:00 pm" at bounding box center [253, 269] width 308 height 46
click at [429, 267] on circle at bounding box center [430, 268] width 3 height 3
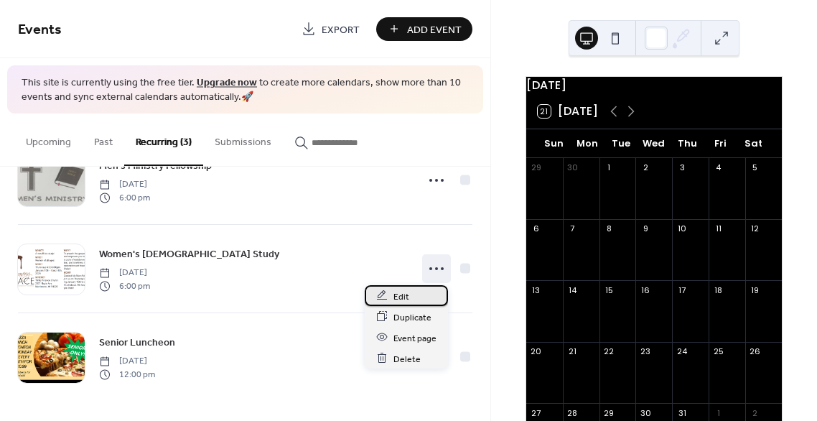
click at [403, 293] on span "Edit" at bounding box center [402, 296] width 16 height 15
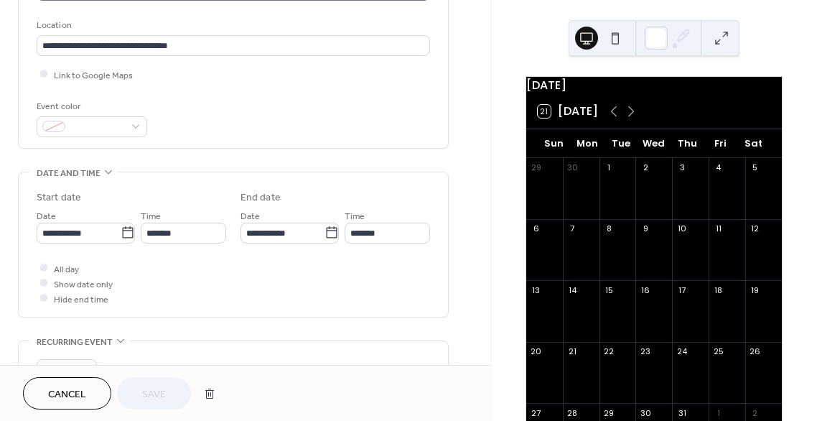
scroll to position [358, 0]
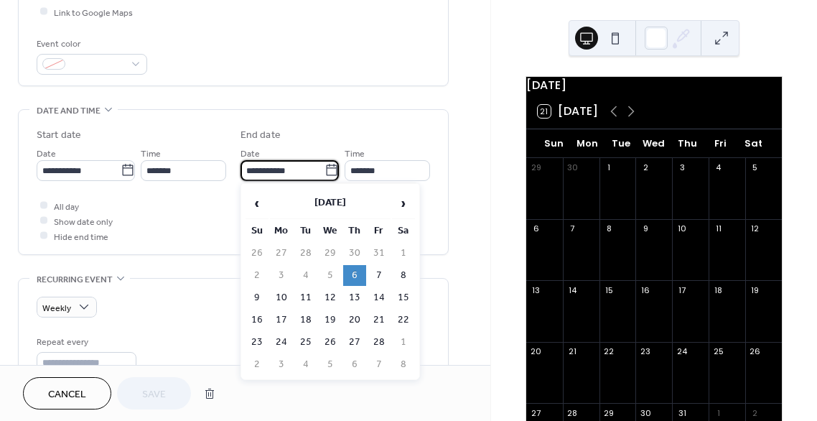
click at [302, 165] on input "**********" at bounding box center [283, 170] width 84 height 21
type input "**********"
click at [392, 145] on div "Time *******" at bounding box center [387, 163] width 85 height 36
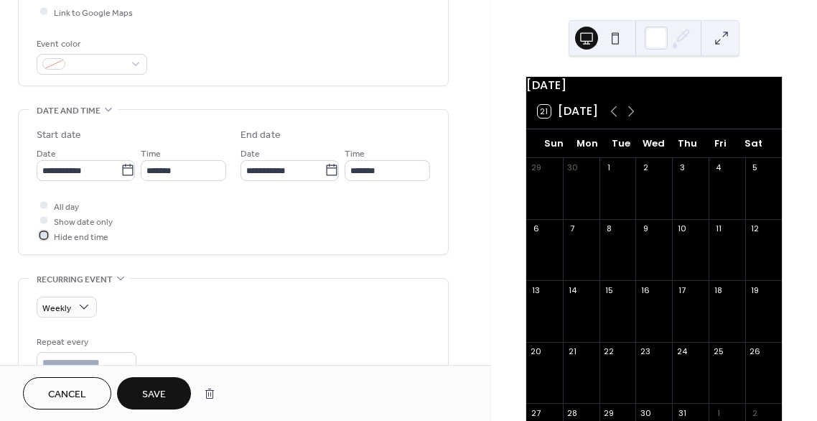
click at [45, 235] on div at bounding box center [43, 235] width 7 height 7
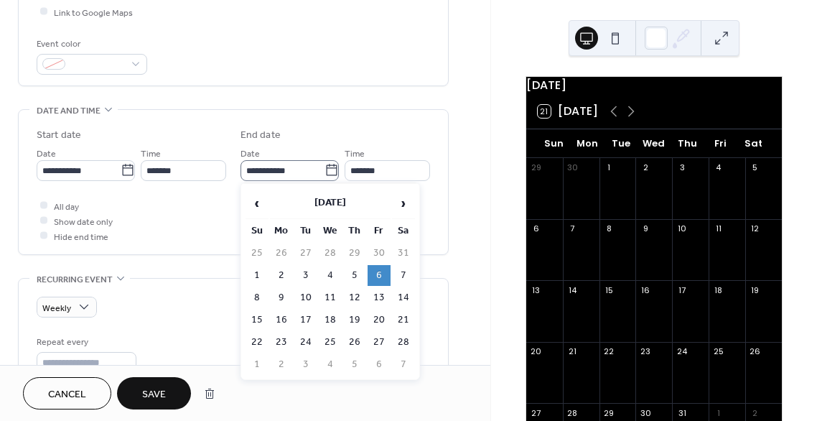
click at [331, 168] on icon at bounding box center [332, 170] width 14 height 14
click at [325, 168] on input "**********" at bounding box center [283, 170] width 84 height 21
click at [400, 204] on span "›" at bounding box center [404, 203] width 22 height 29
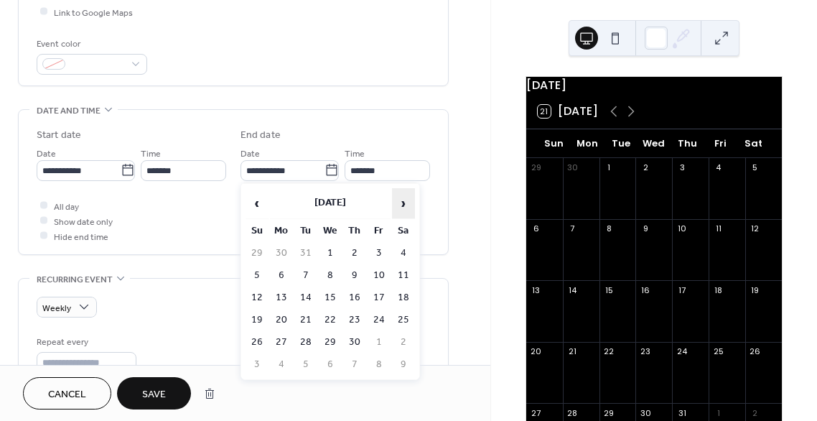
click at [400, 204] on span "›" at bounding box center [404, 203] width 22 height 29
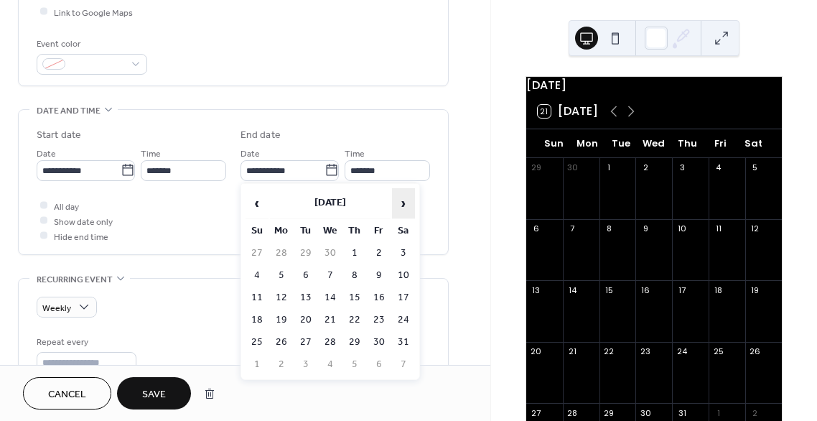
click at [400, 204] on span "›" at bounding box center [404, 203] width 22 height 29
click at [398, 201] on span "›" at bounding box center [404, 203] width 22 height 29
click at [256, 201] on span "‹" at bounding box center [257, 203] width 22 height 29
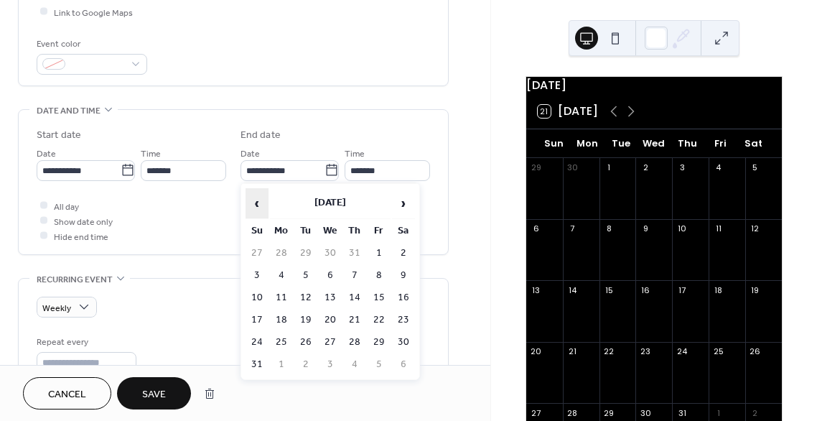
click at [256, 201] on span "‹" at bounding box center [257, 203] width 22 height 29
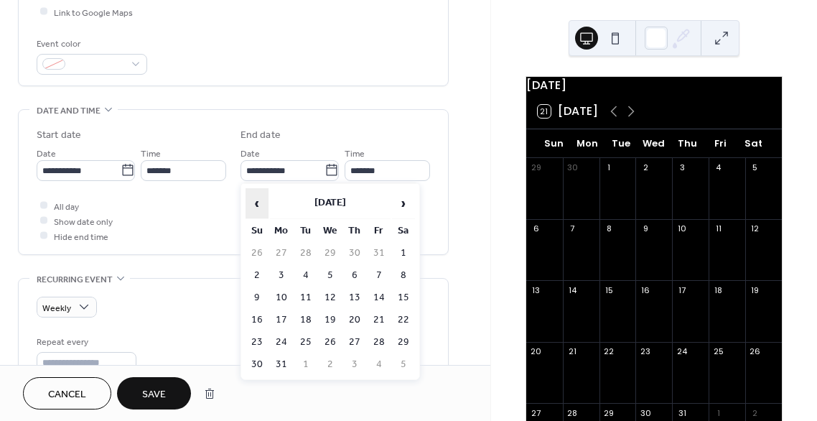
click at [256, 201] on span "‹" at bounding box center [257, 203] width 22 height 29
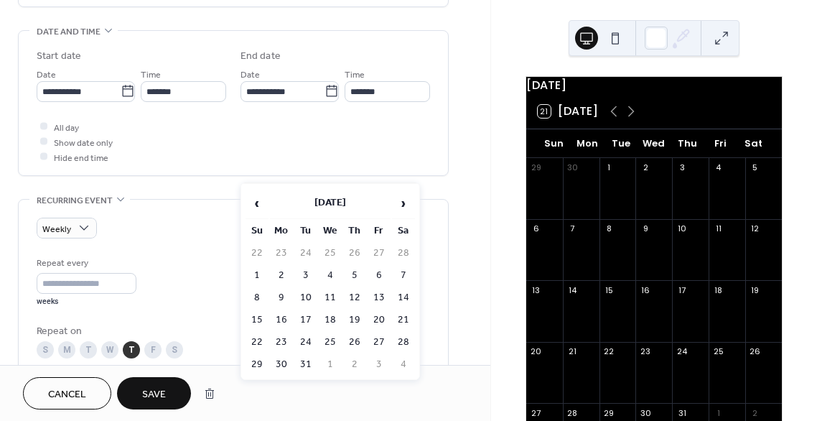
scroll to position [503, 0]
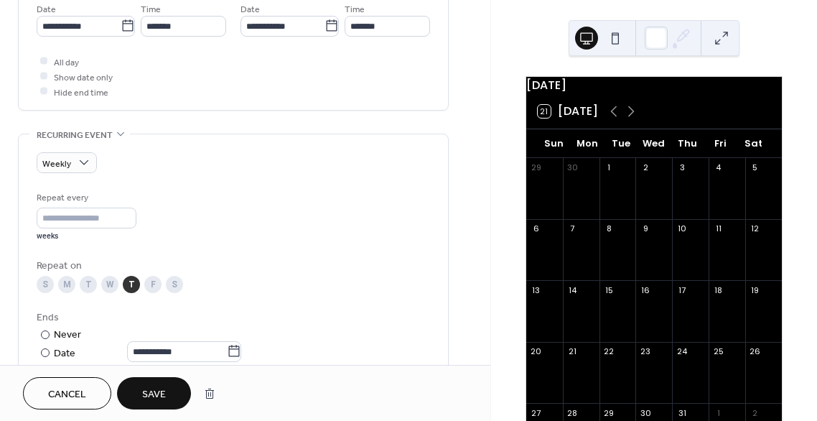
click at [238, 405] on div "Cancel Save" at bounding box center [245, 393] width 445 height 32
click at [88, 399] on button "Cancel" at bounding box center [67, 393] width 88 height 32
